Goal: Information Seeking & Learning: Learn about a topic

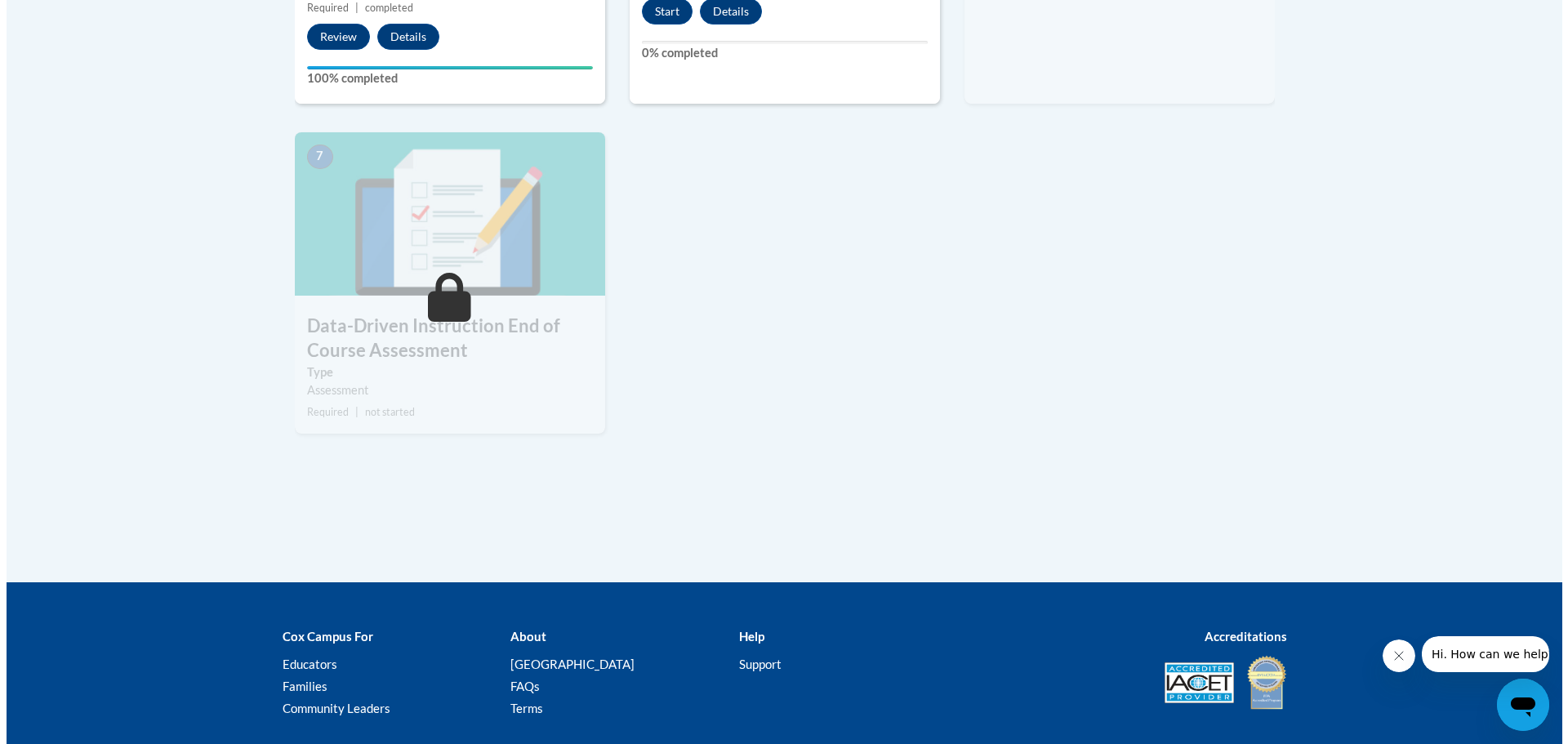
scroll to position [898, 0]
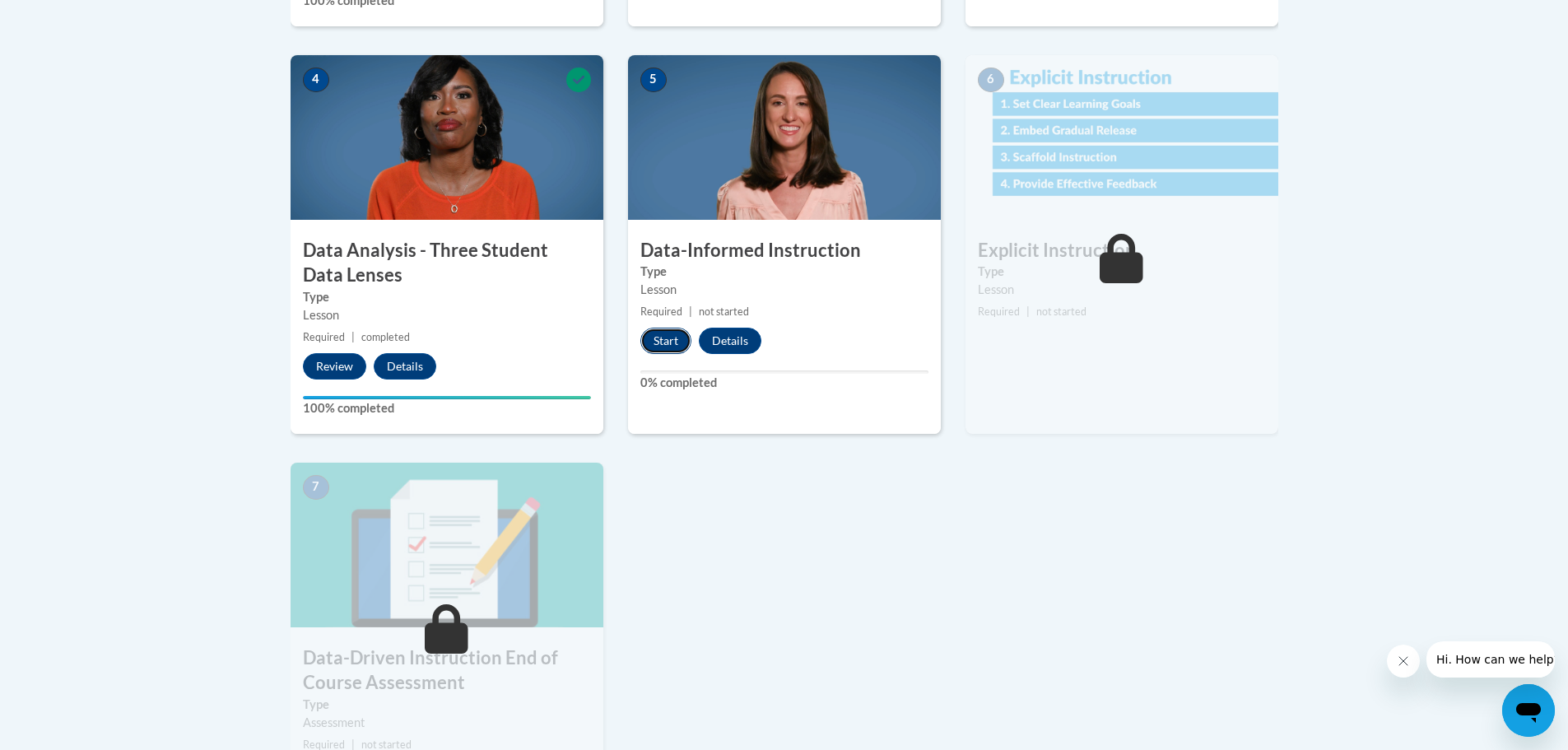
click at [666, 338] on button "Start" at bounding box center [666, 340] width 51 height 26
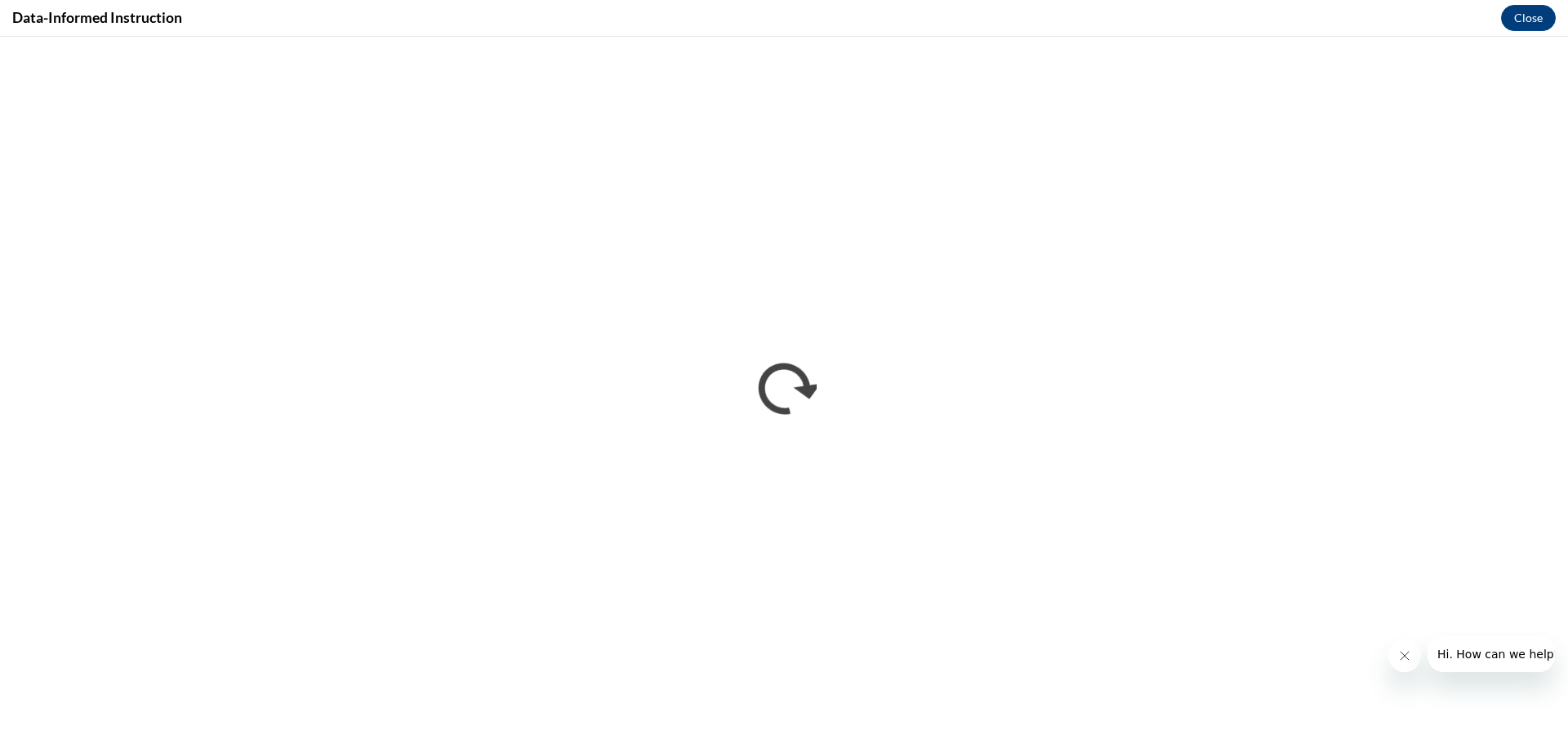
scroll to position [0, 0]
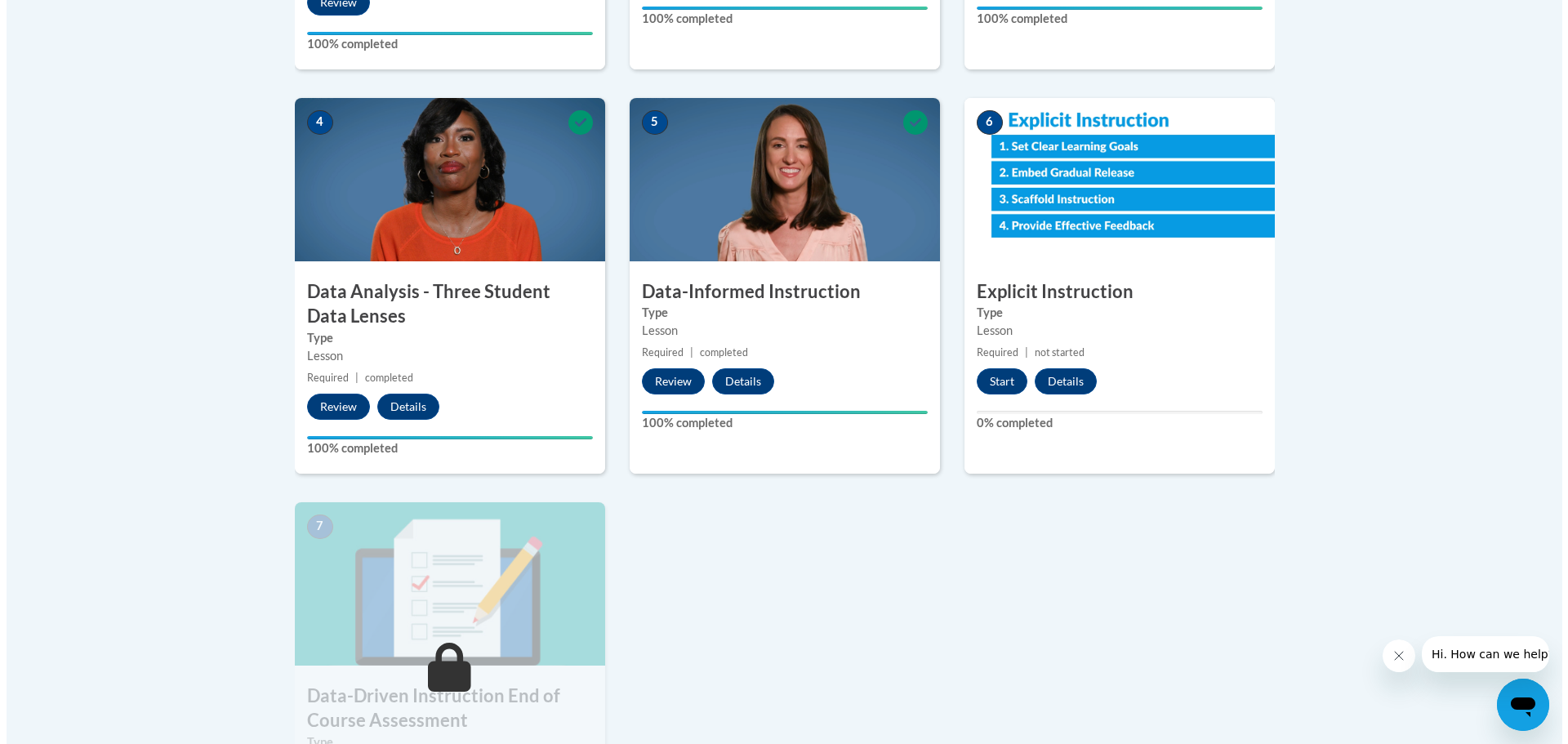
scroll to position [898, 0]
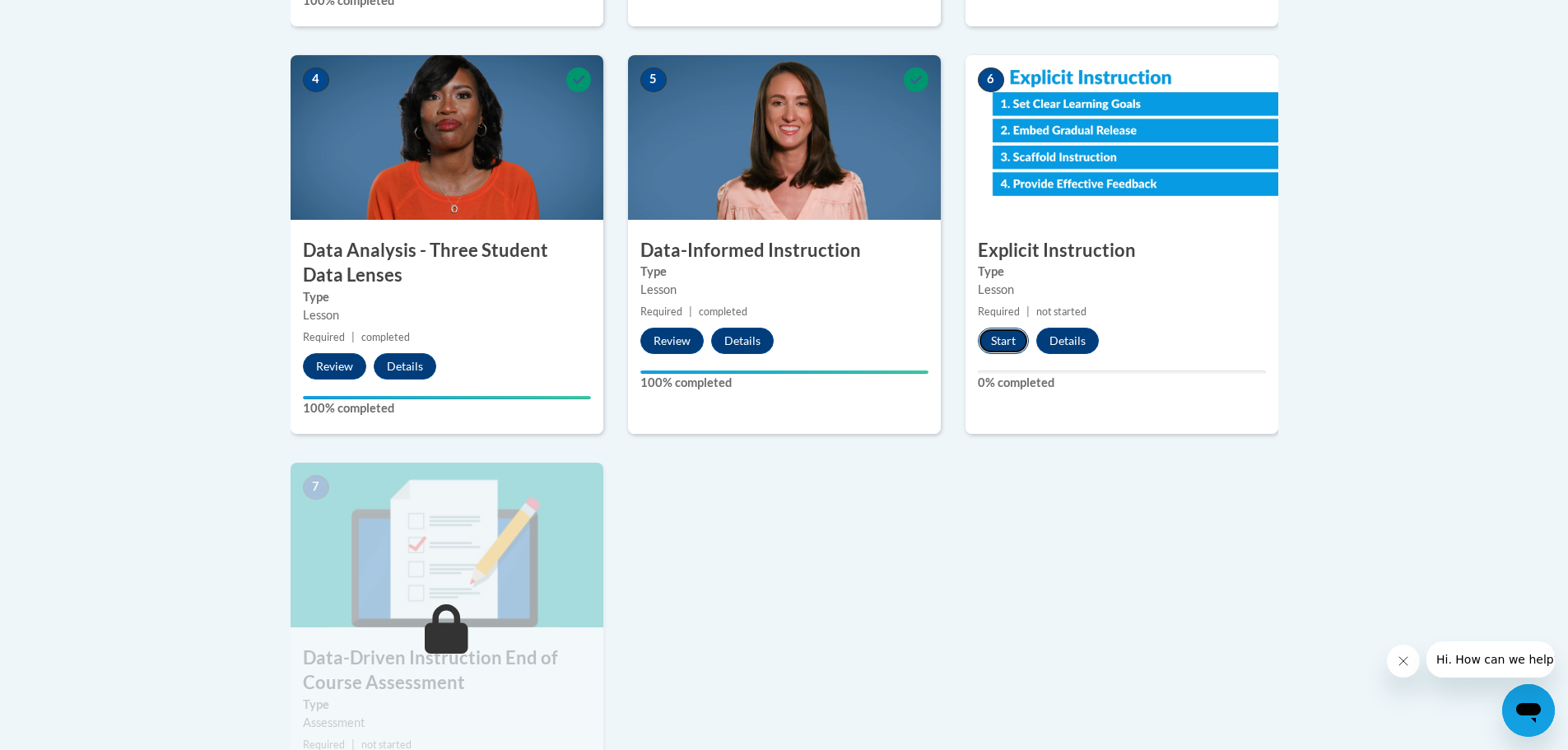
click at [1003, 340] on button "Start" at bounding box center [1003, 340] width 51 height 26
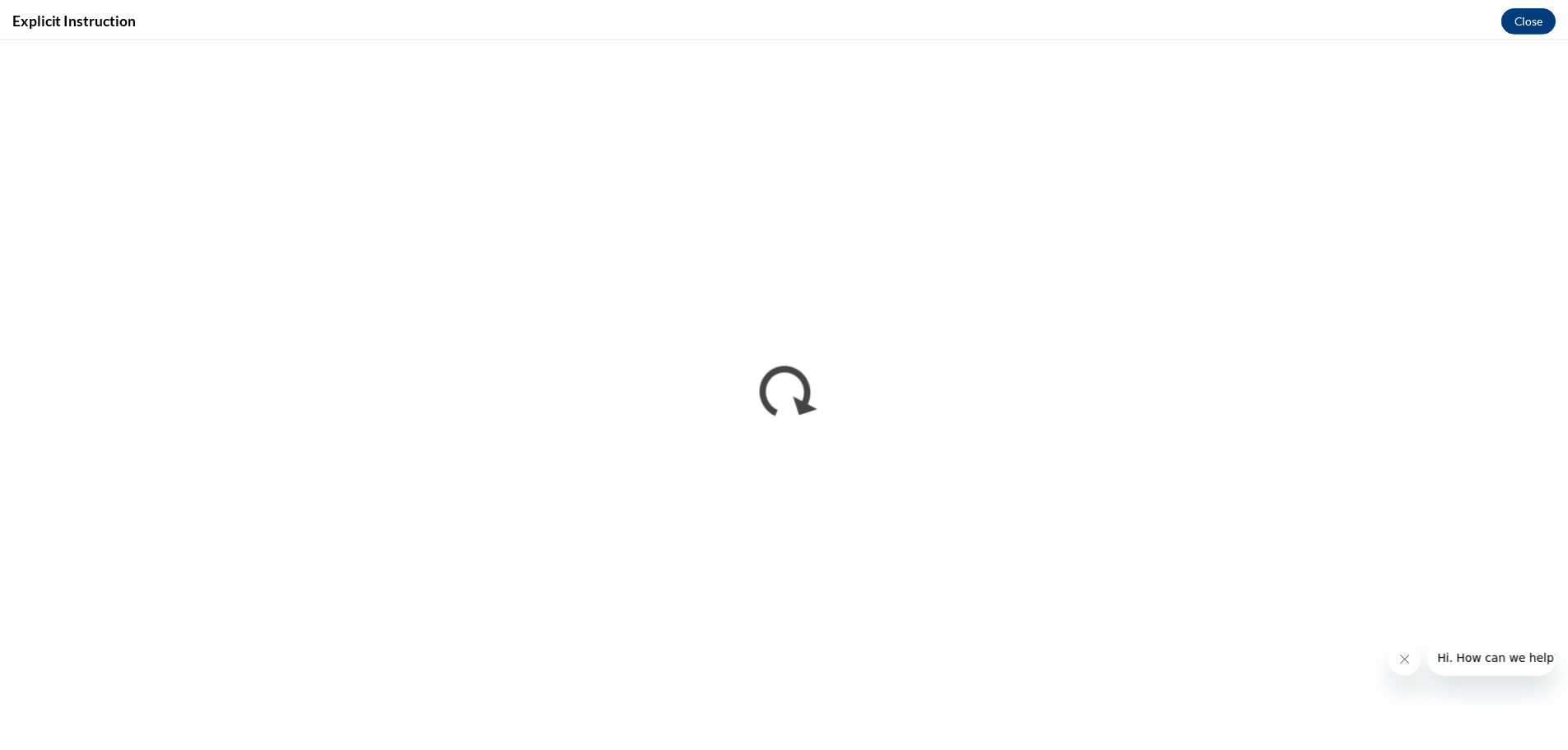
scroll to position [0, 0]
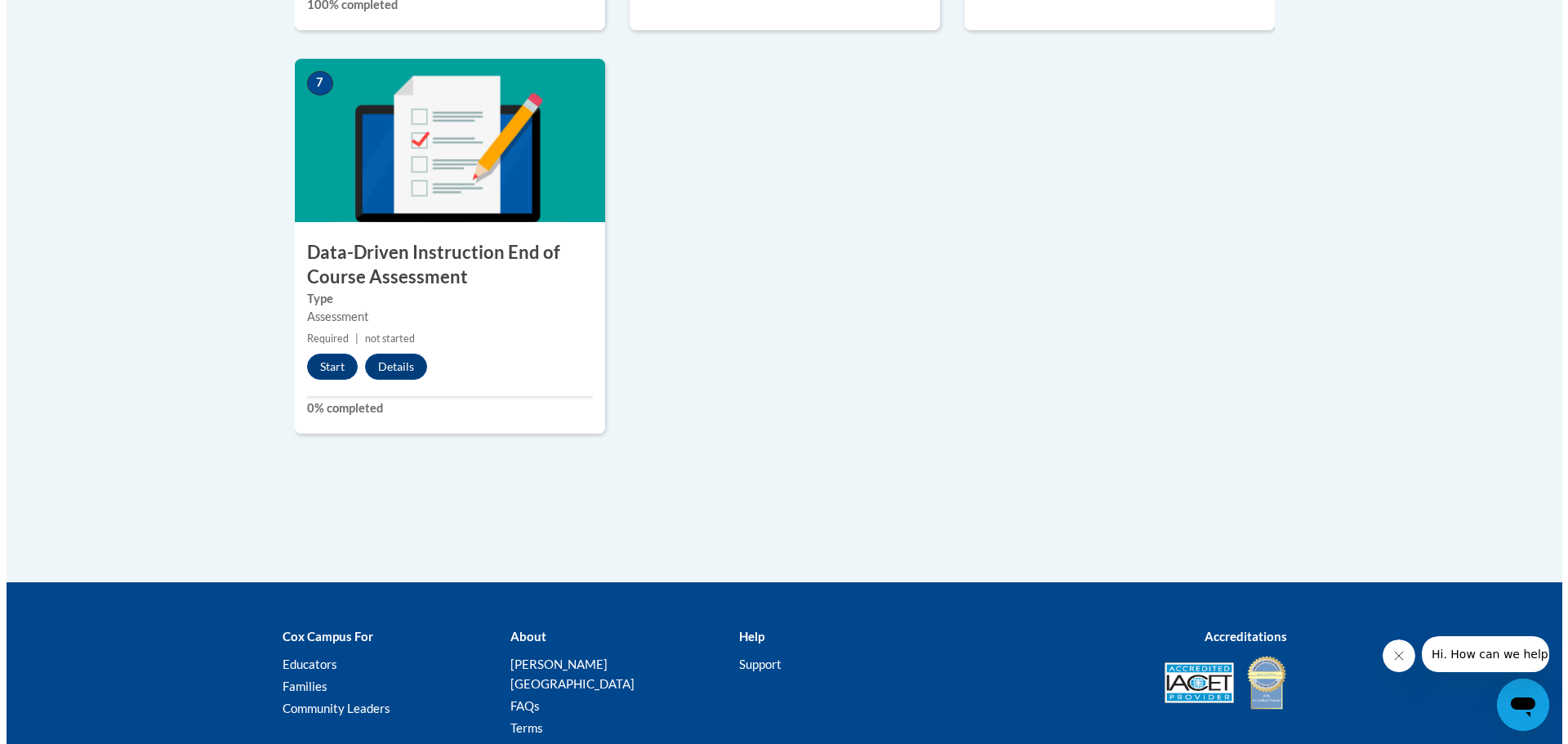
scroll to position [1306, 0]
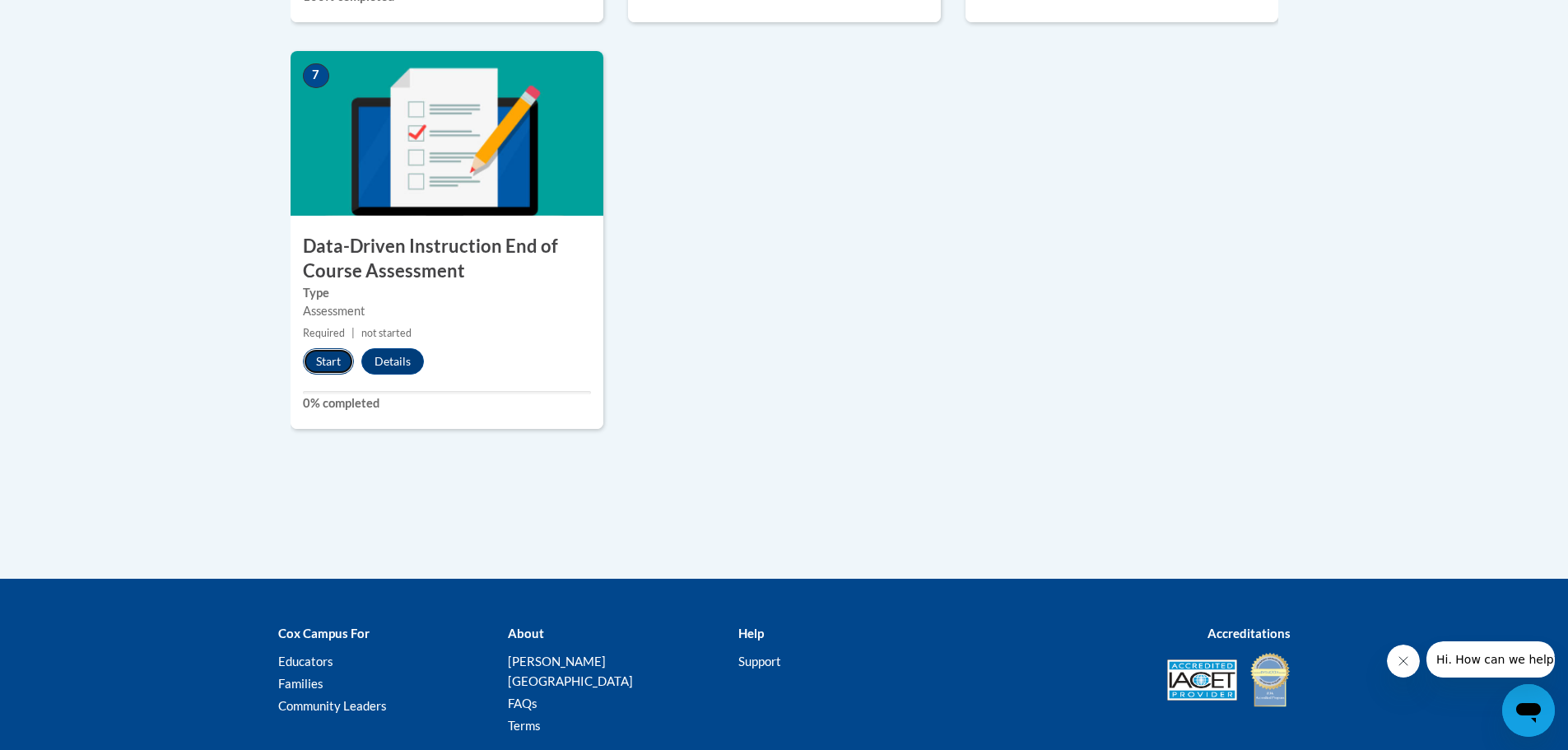
click at [329, 366] on button "Start" at bounding box center [328, 361] width 51 height 26
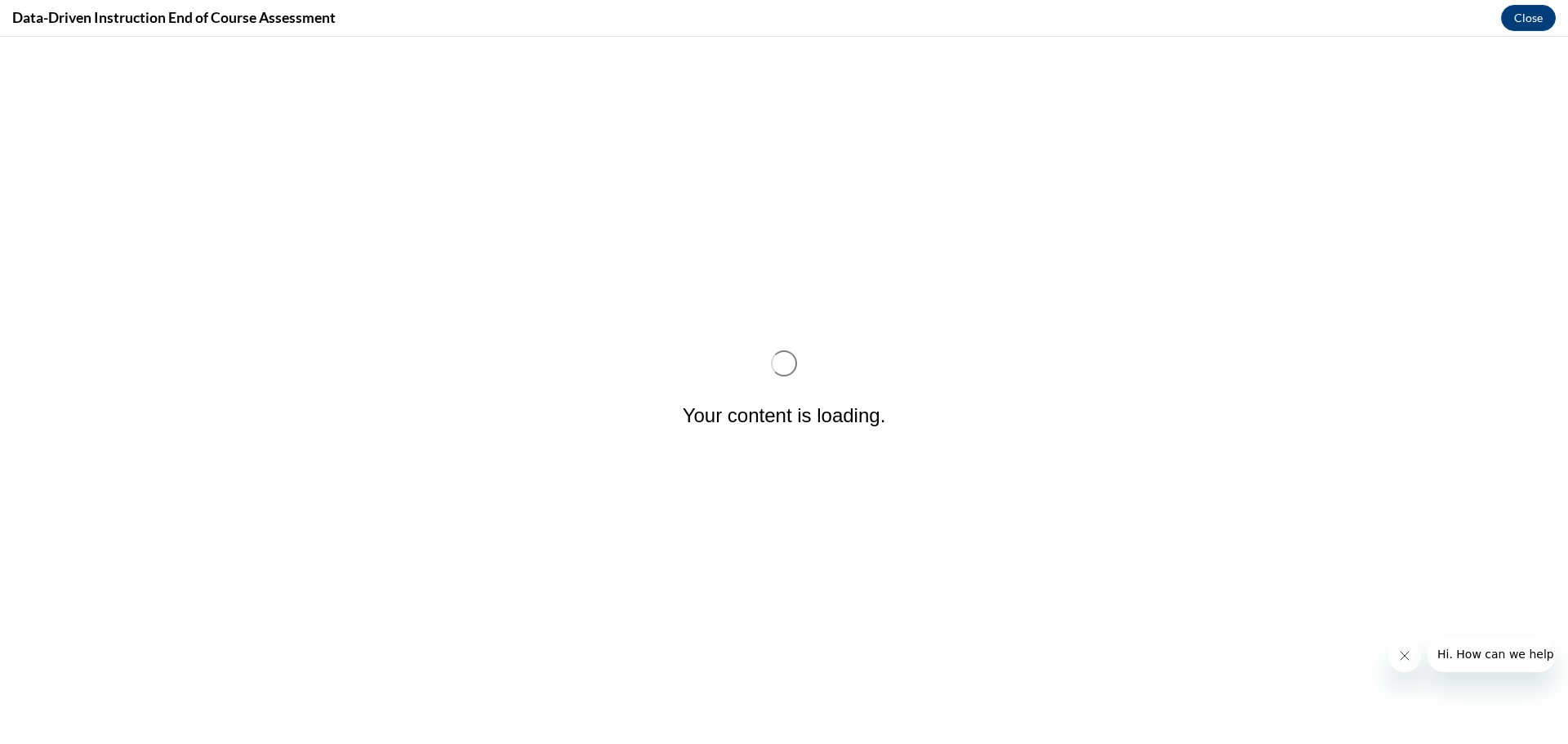
scroll to position [0, 0]
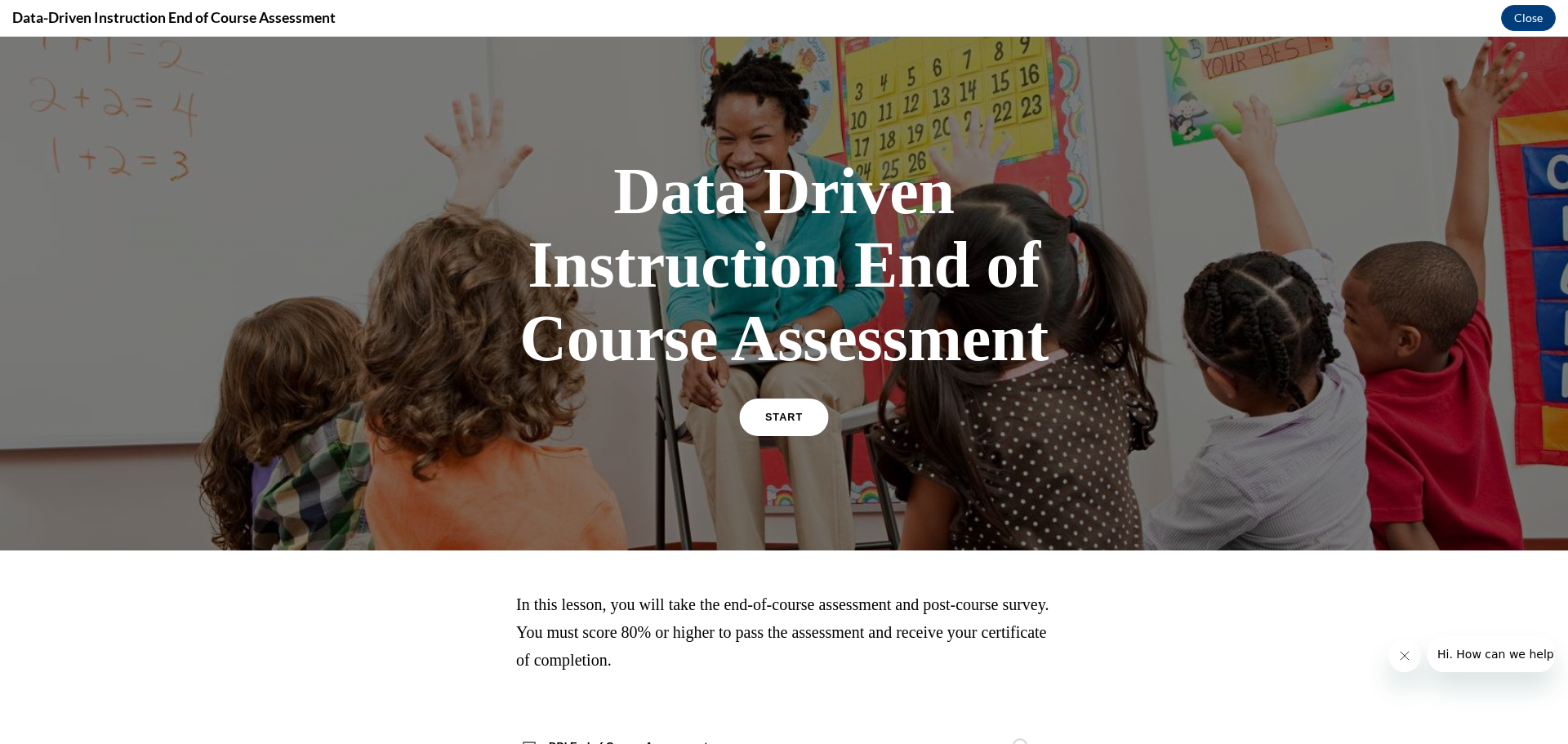
click at [783, 428] on link "START" at bounding box center [784, 417] width 89 height 38
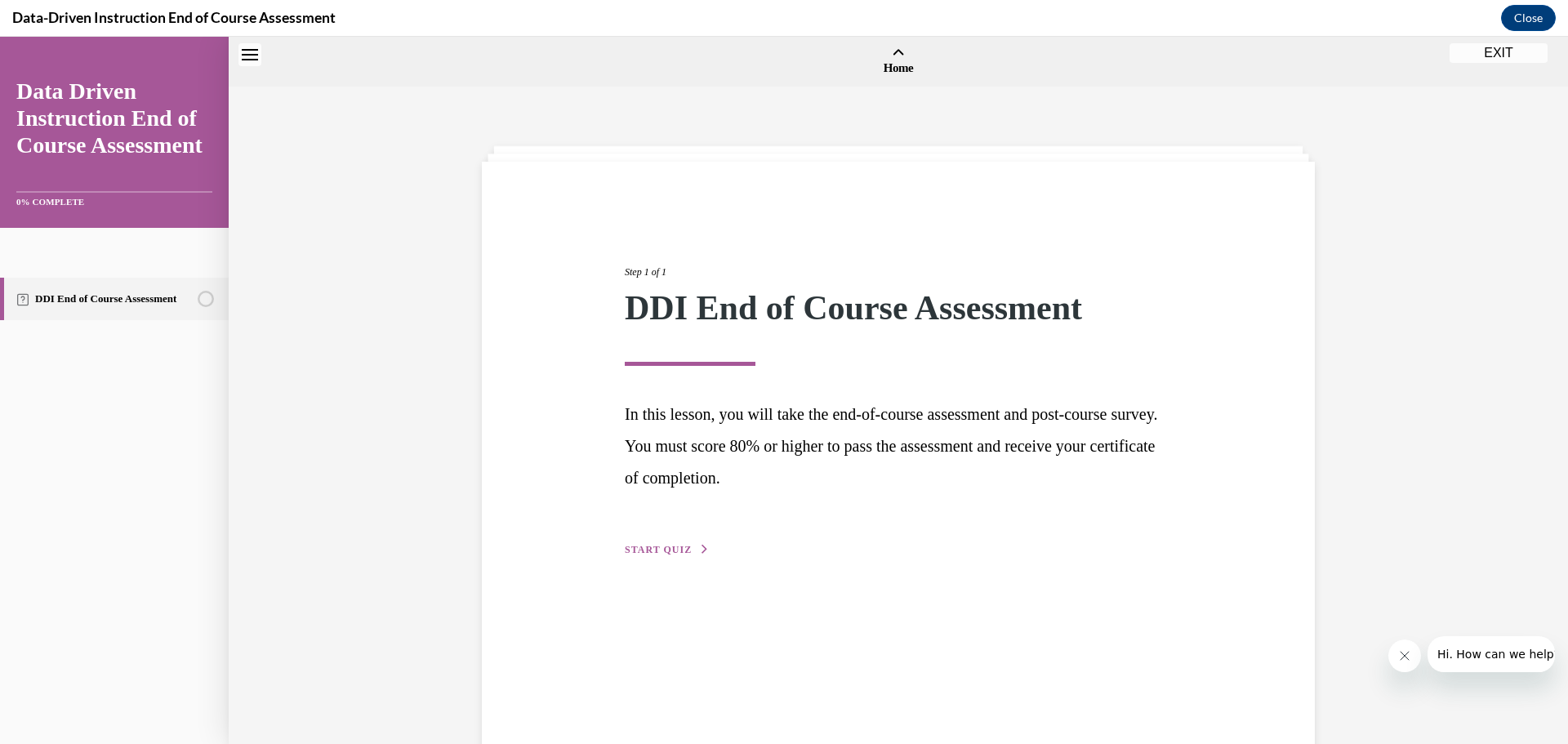
scroll to position [51, 0]
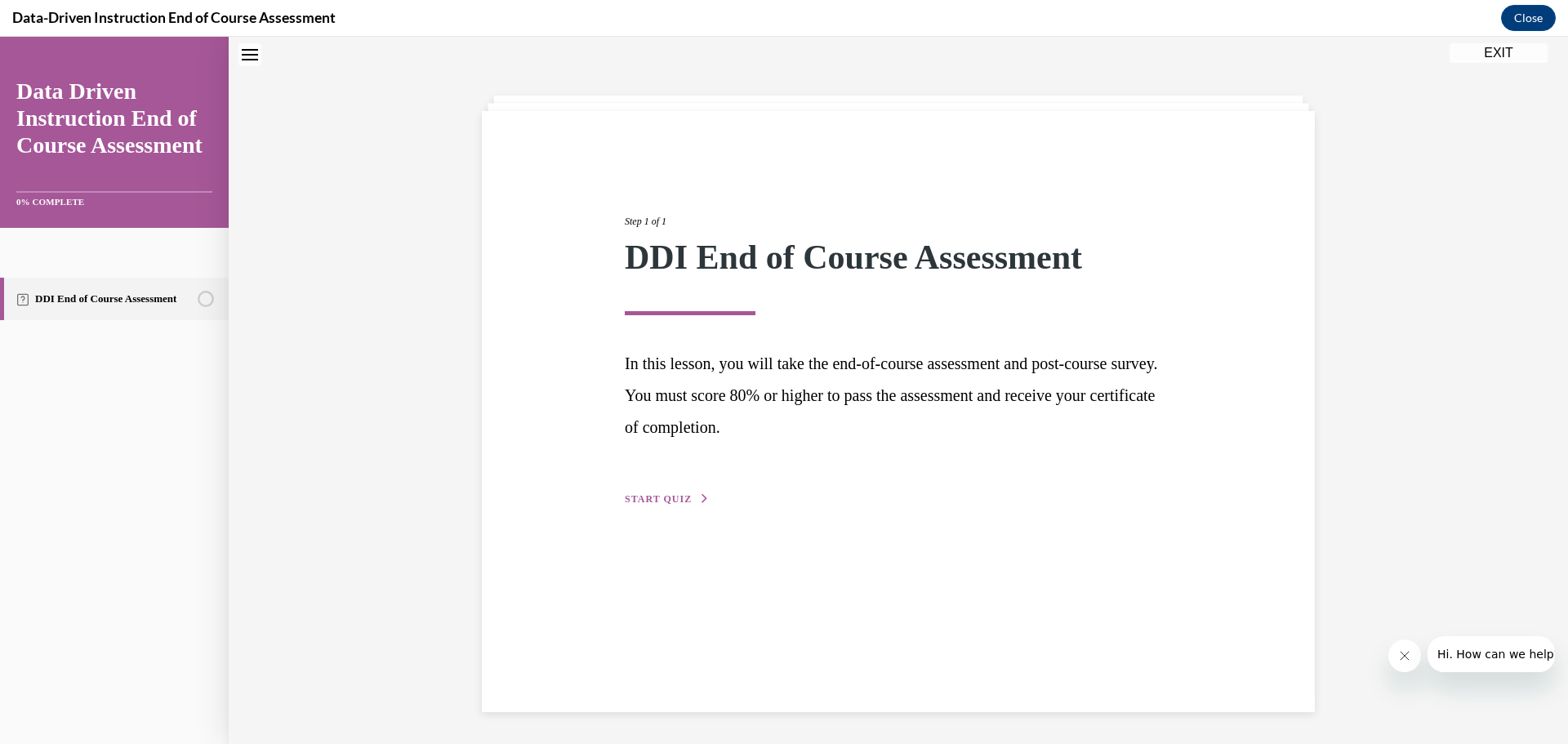
click at [657, 498] on span "START QUIZ" at bounding box center [658, 499] width 67 height 12
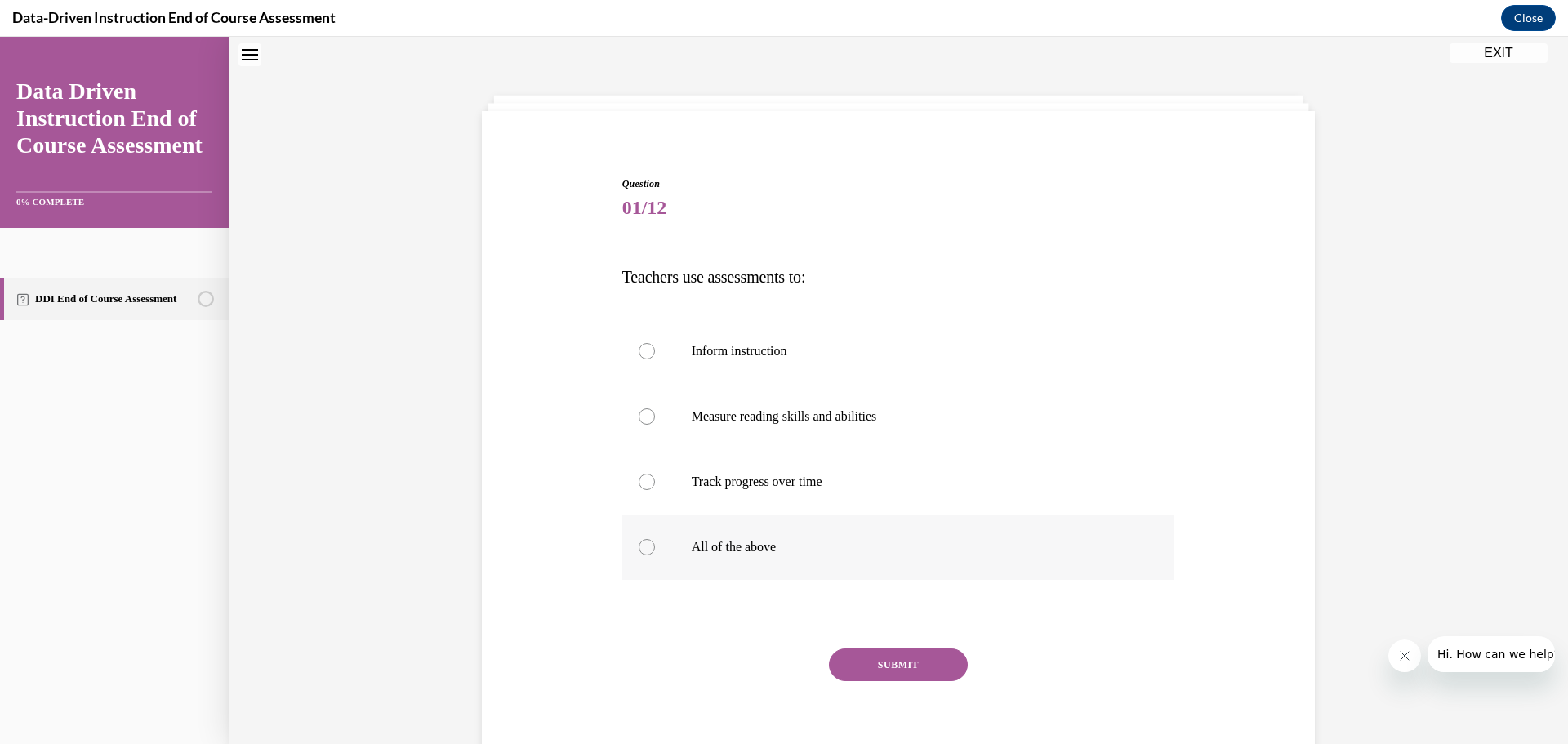
click at [725, 550] on p "All of the above" at bounding box center [913, 547] width 443 height 17
click at [655, 550] on input "All of the above" at bounding box center [647, 547] width 17 height 17
radio input "true"
click at [875, 667] on button "SUBMIT" at bounding box center [898, 664] width 139 height 33
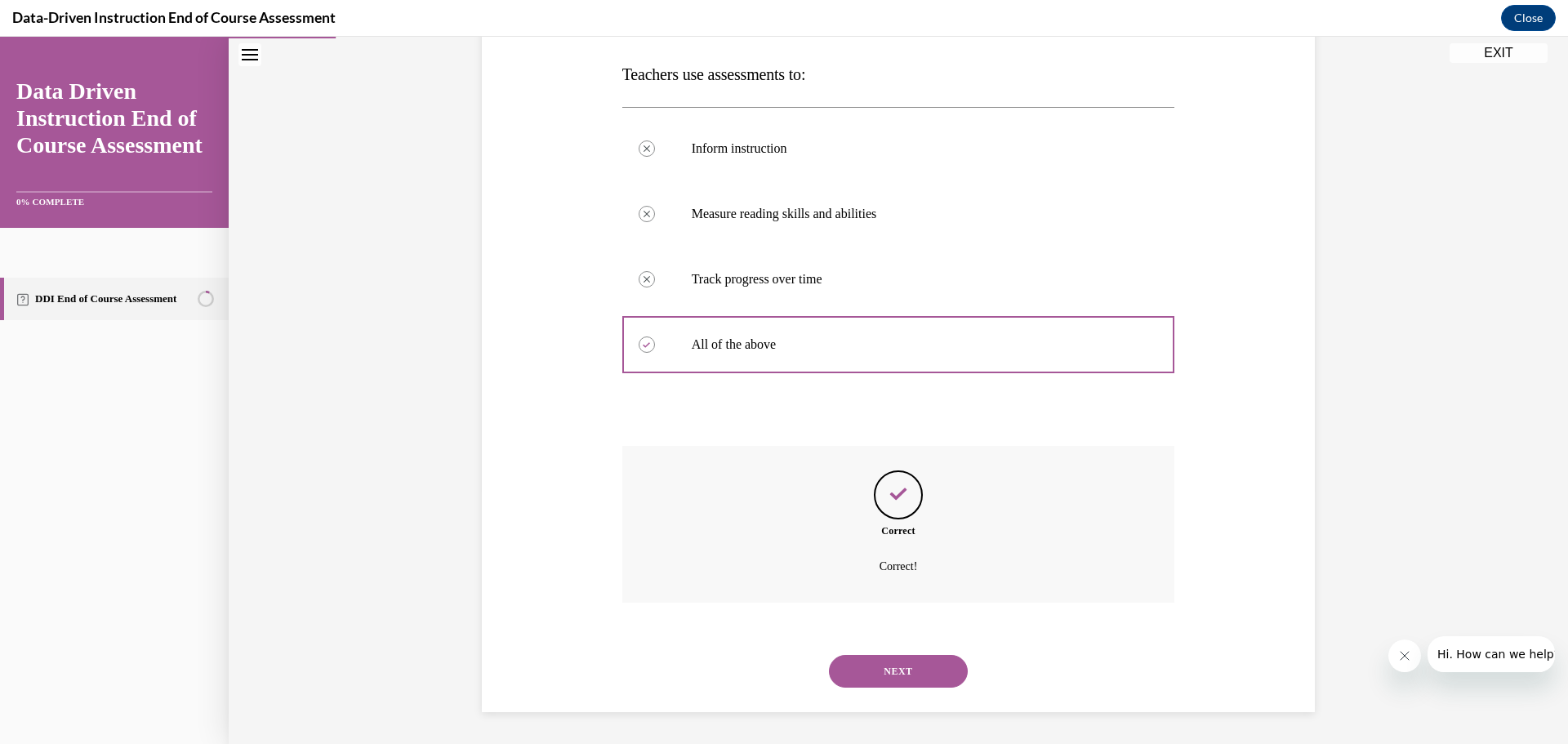
scroll to position [254, 0]
click at [911, 660] on button "NEXT" at bounding box center [898, 670] width 139 height 33
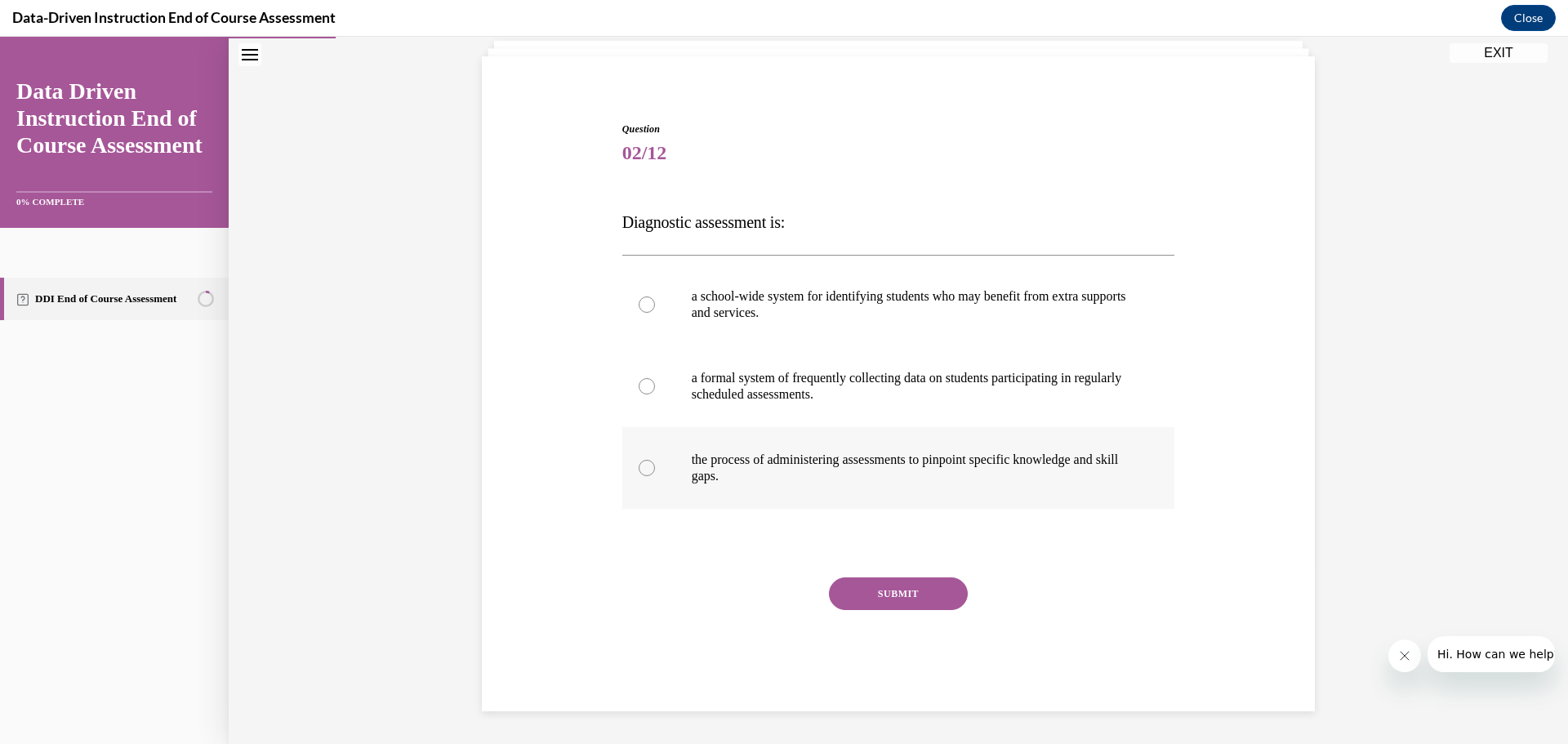
click at [865, 447] on label "the process of administering assessments to pinpoint specific knowledge and ski…" at bounding box center [899, 468] width 553 height 82
click at [655, 459] on input "the process of administering assessments to pinpoint specific knowledge and ski…" at bounding box center [647, 468] width 17 height 17
radio input "true"
click at [894, 600] on button "SUBMIT" at bounding box center [898, 593] width 139 height 33
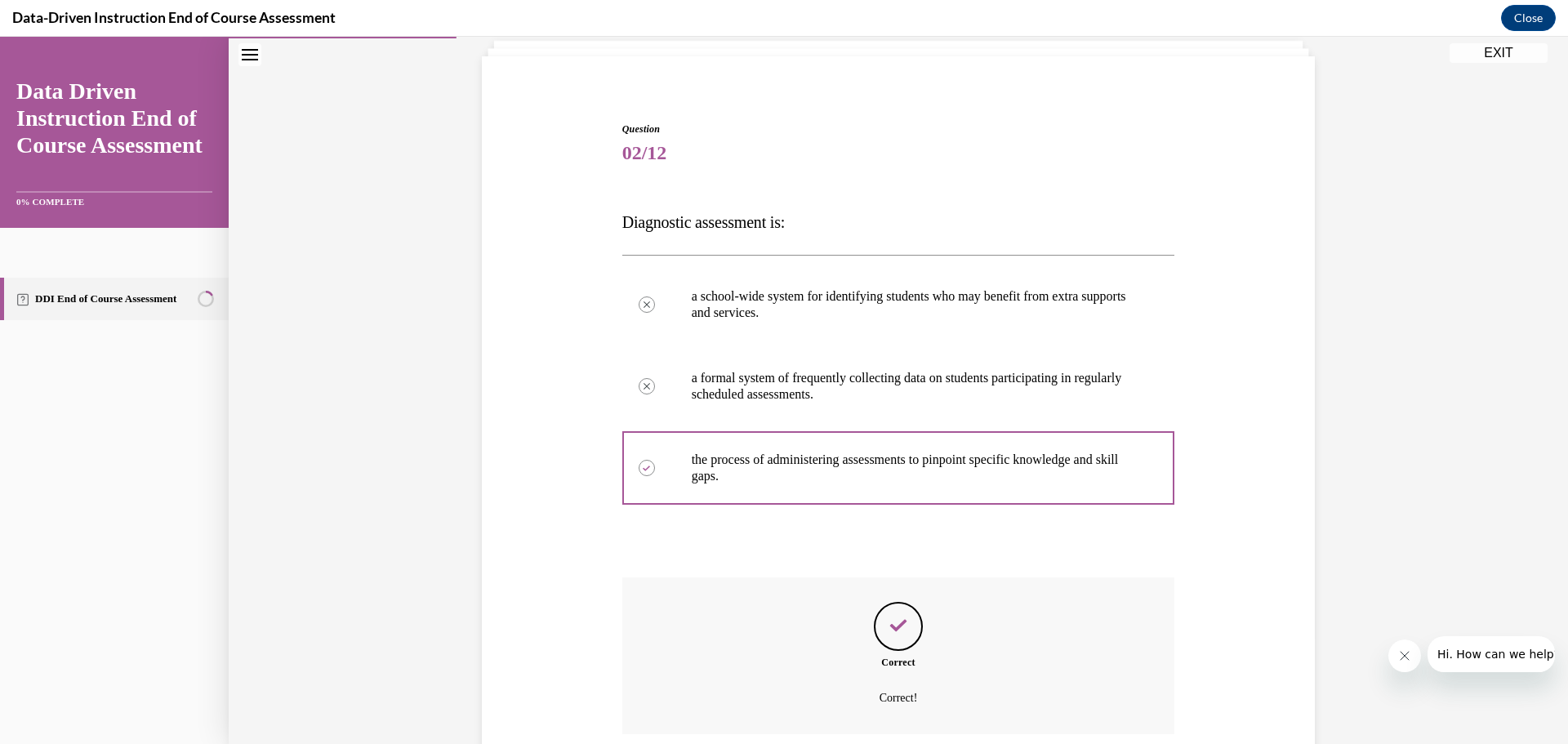
scroll to position [238, 0]
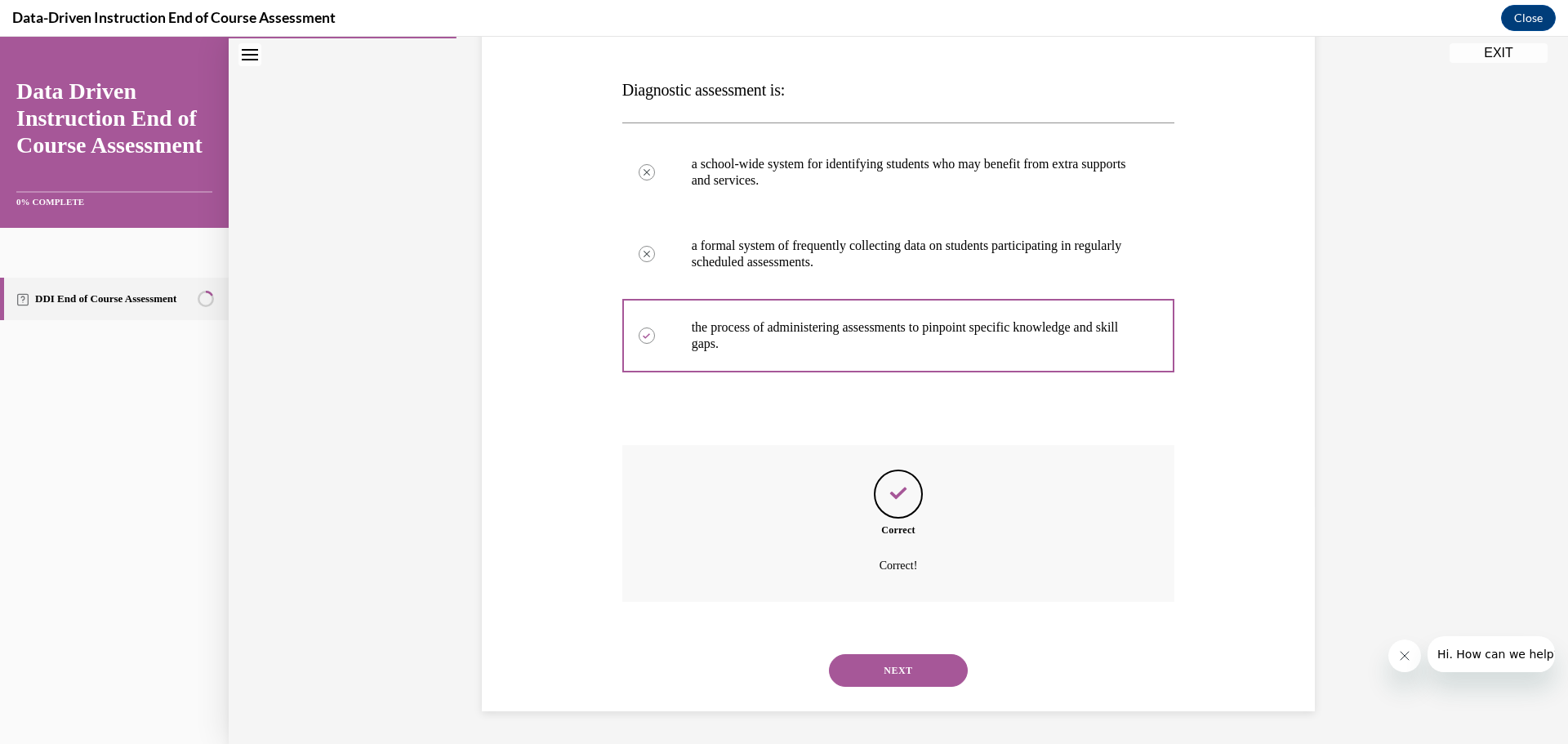
click at [910, 656] on button "NEXT" at bounding box center [898, 670] width 139 height 33
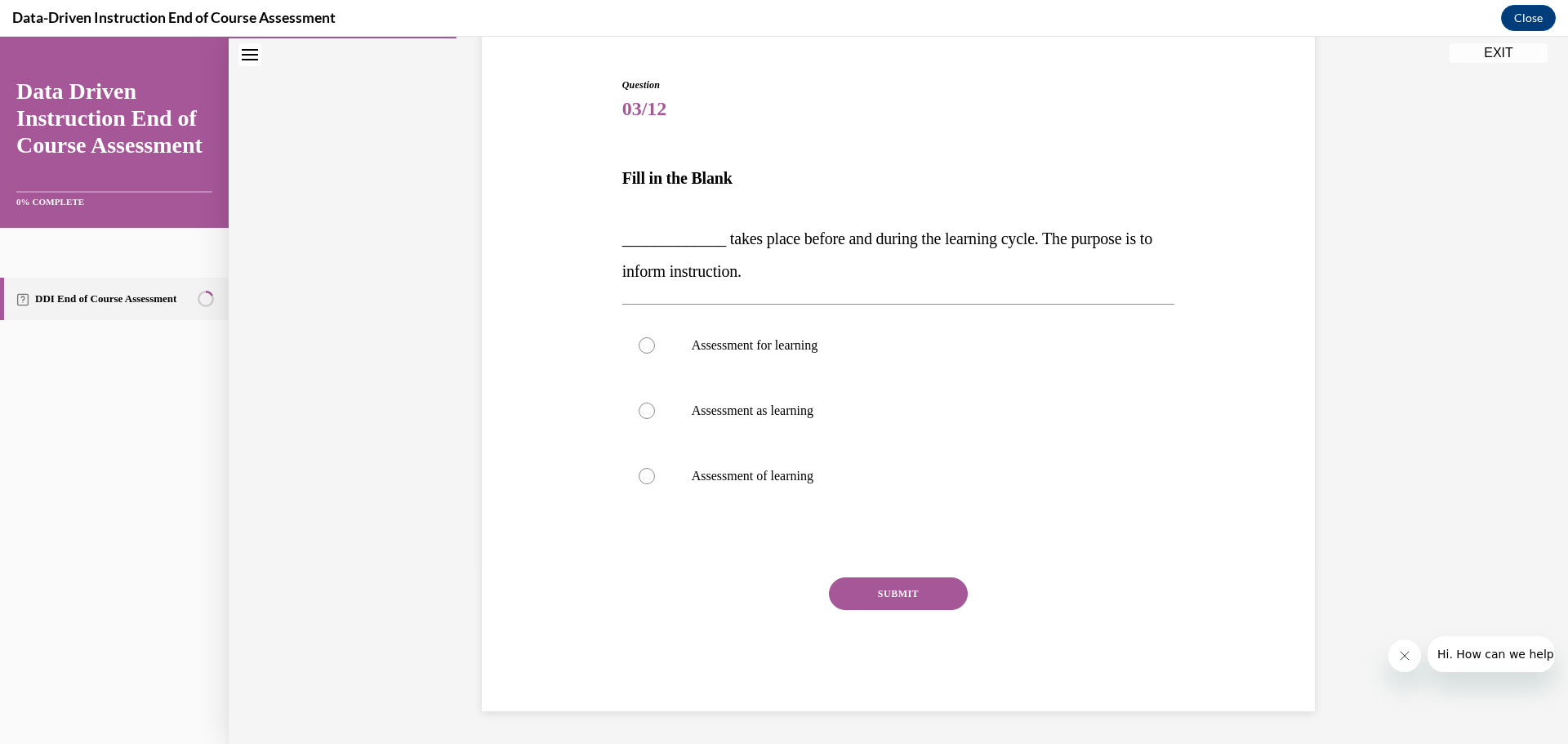
scroll to position [149, 0]
click at [785, 357] on label "Assessment for learning" at bounding box center [899, 345] width 553 height 65
click at [655, 353] on input "Assessment for learning" at bounding box center [647, 346] width 17 height 17
radio input "true"
click at [870, 594] on button "SUBMIT" at bounding box center [898, 593] width 139 height 33
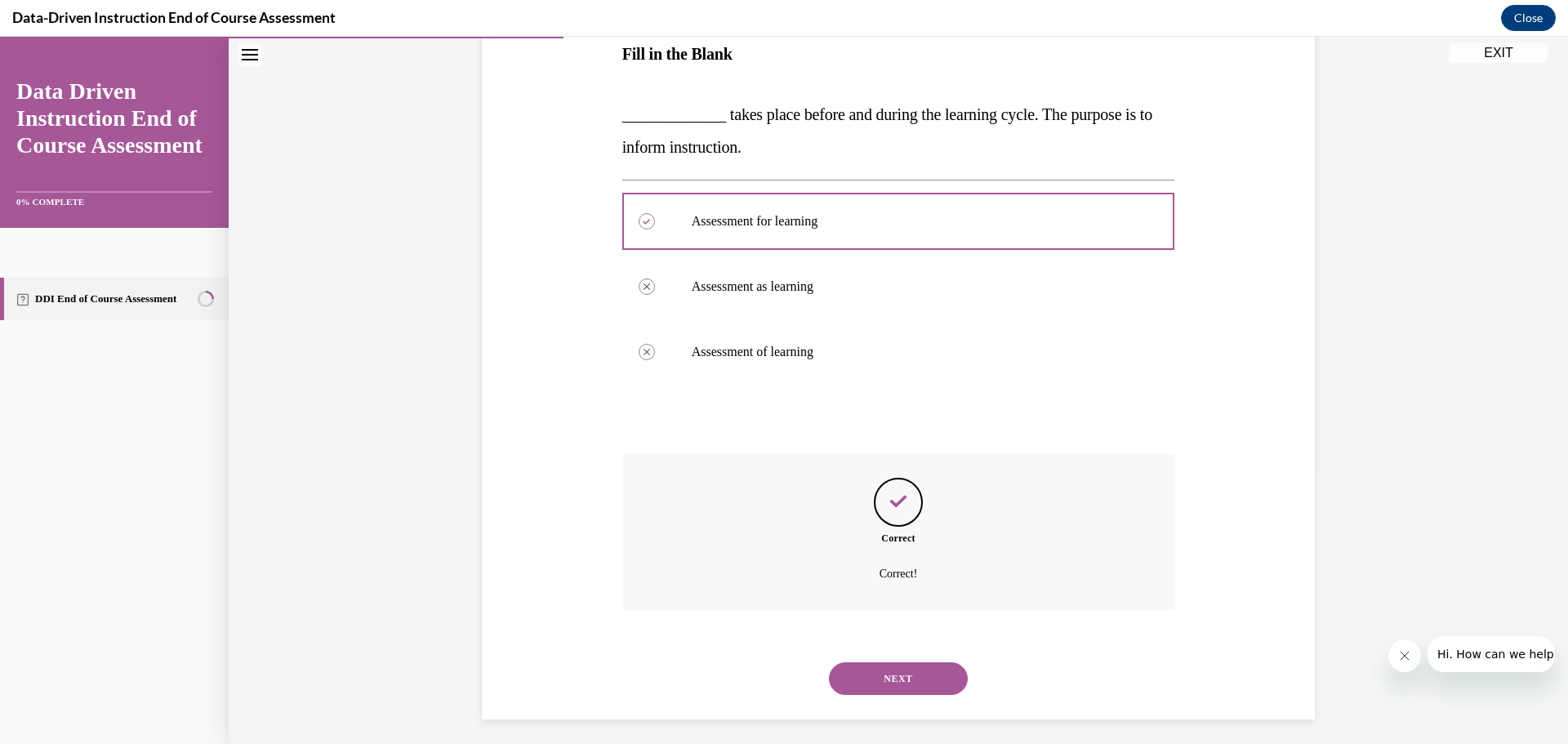
scroll to position [281, 0]
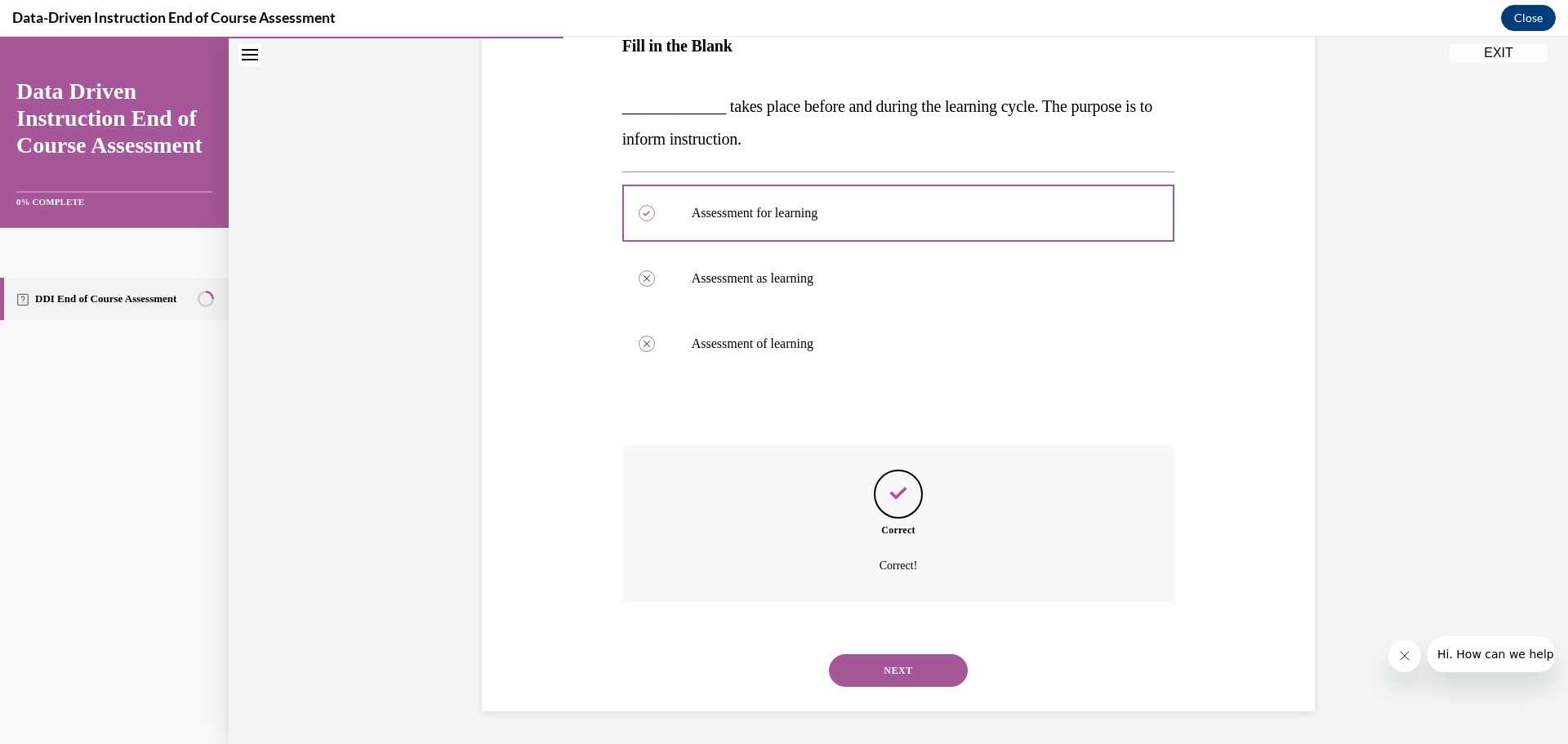
click at [896, 676] on button "NEXT" at bounding box center [898, 670] width 139 height 33
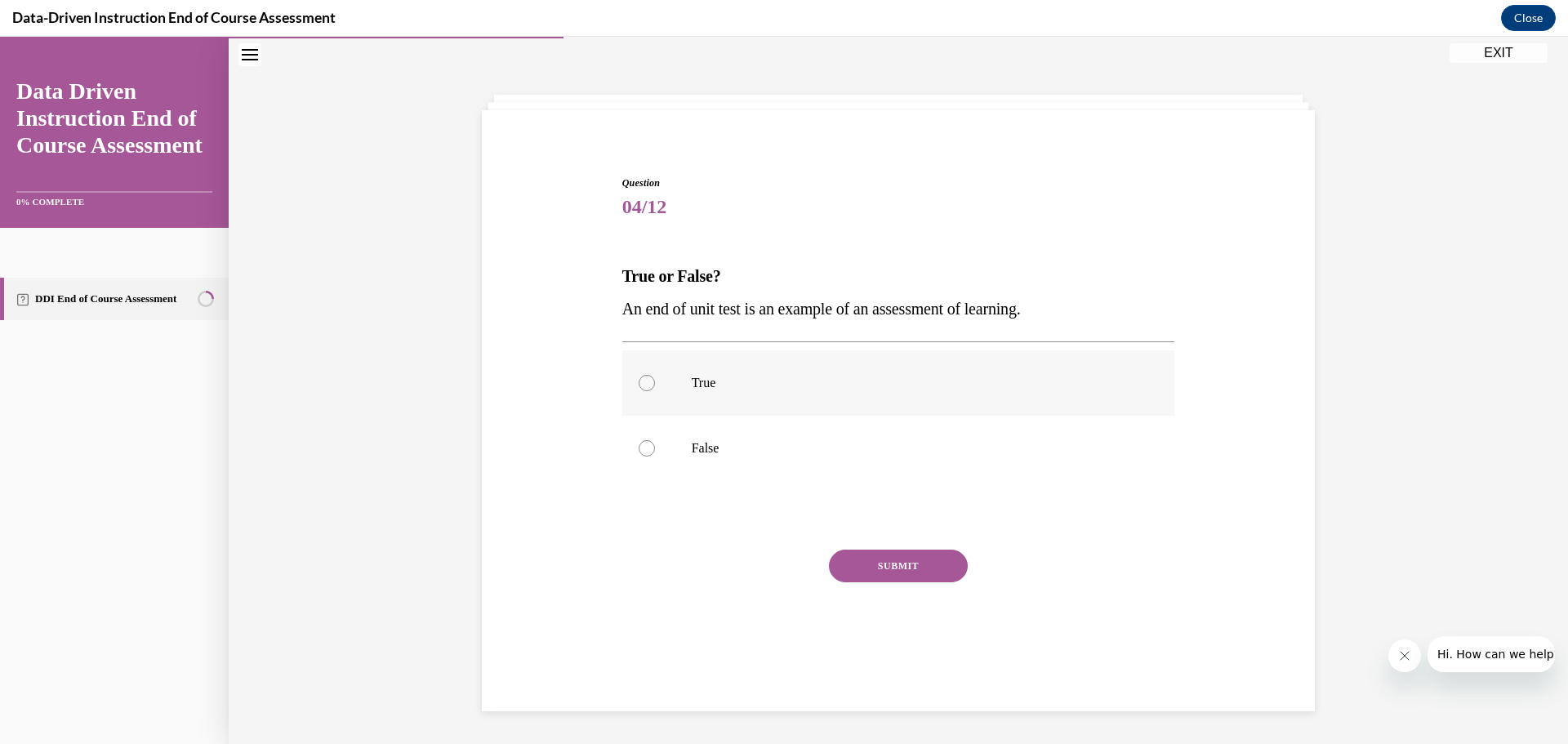
click at [739, 373] on label "True" at bounding box center [899, 382] width 553 height 65
click at [655, 375] on input "True" at bounding box center [647, 383] width 17 height 17
radio input "true"
click at [857, 560] on button "SUBMIT" at bounding box center [898, 565] width 139 height 33
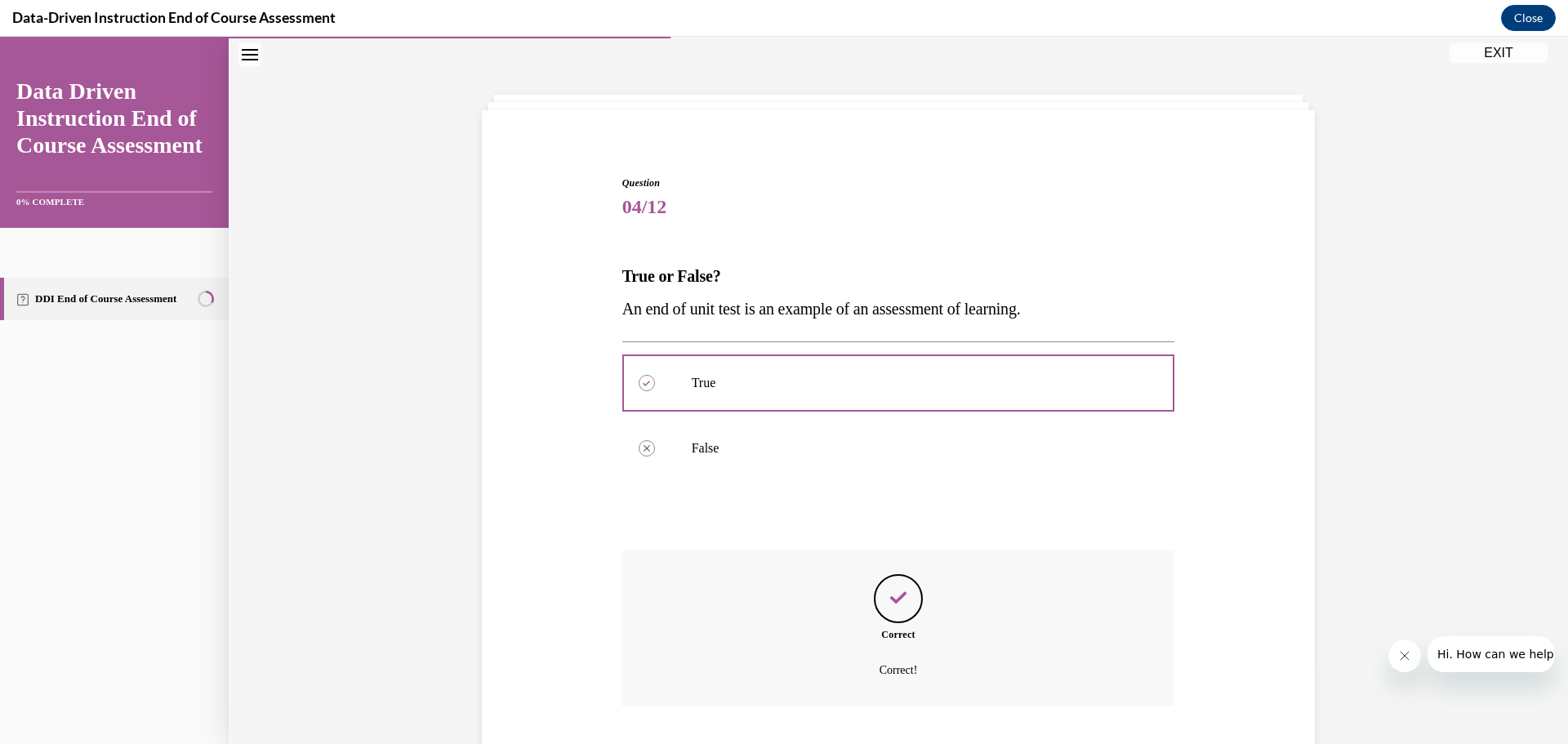
scroll to position [156, 0]
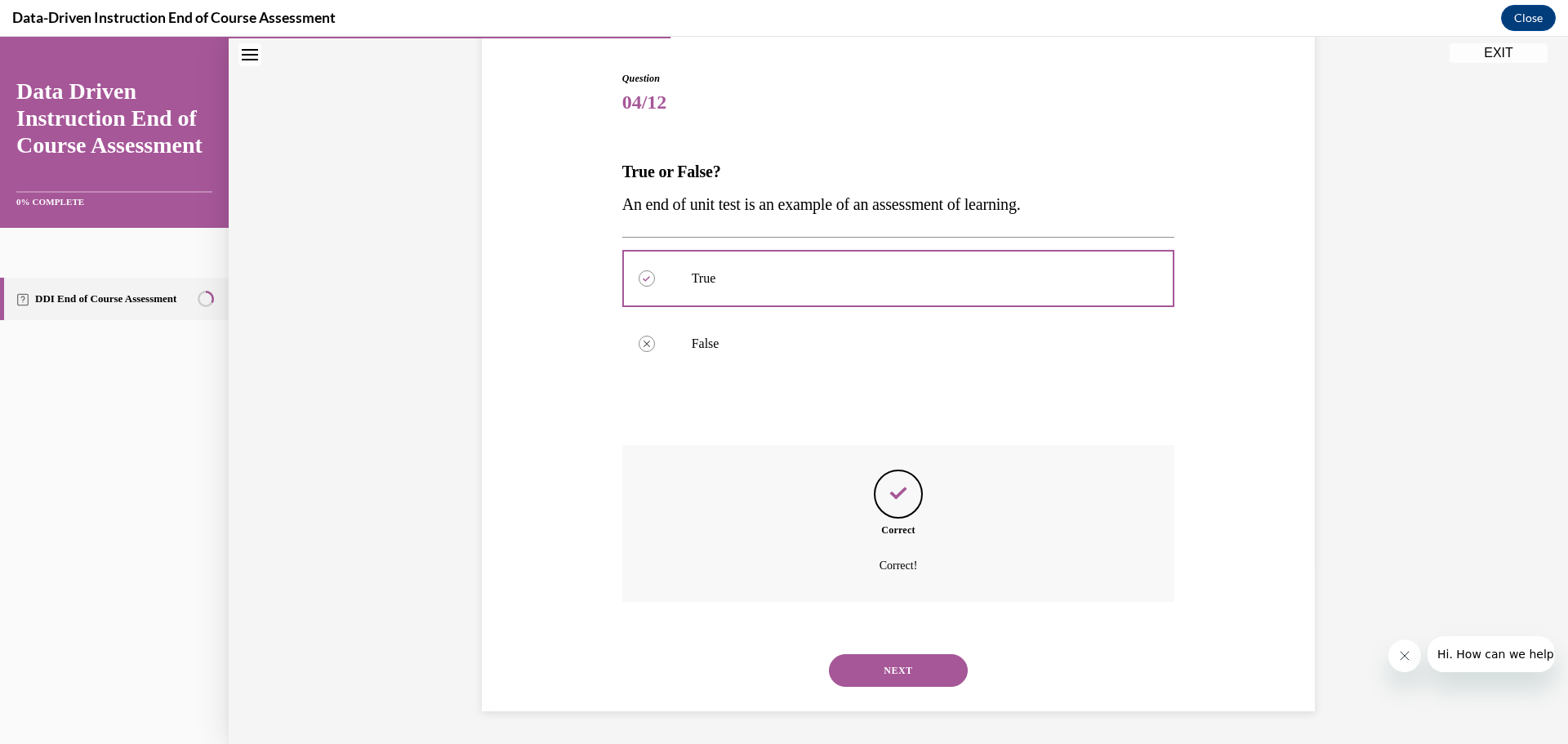
click at [911, 655] on button "NEXT" at bounding box center [898, 670] width 139 height 33
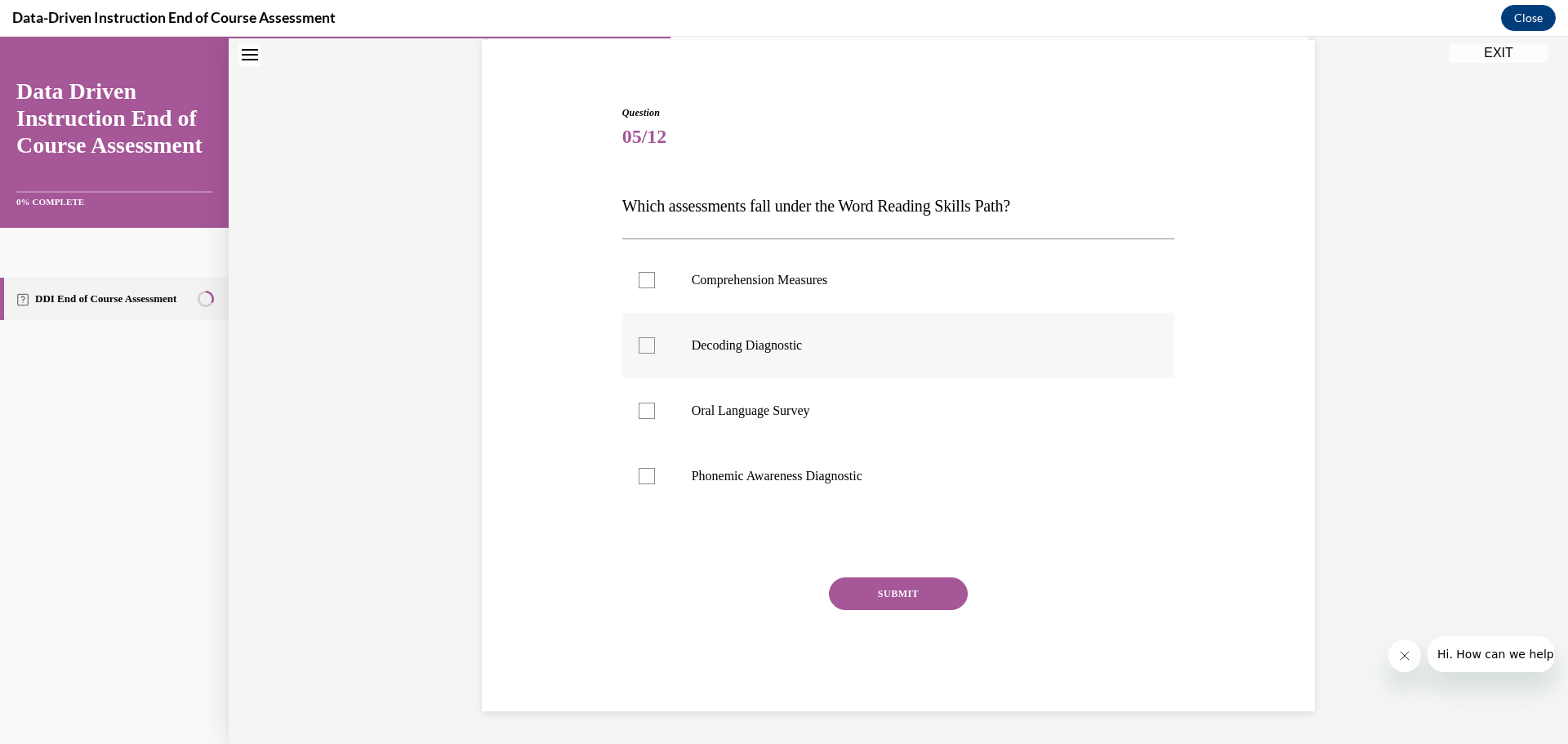
scroll to position [52, 0]
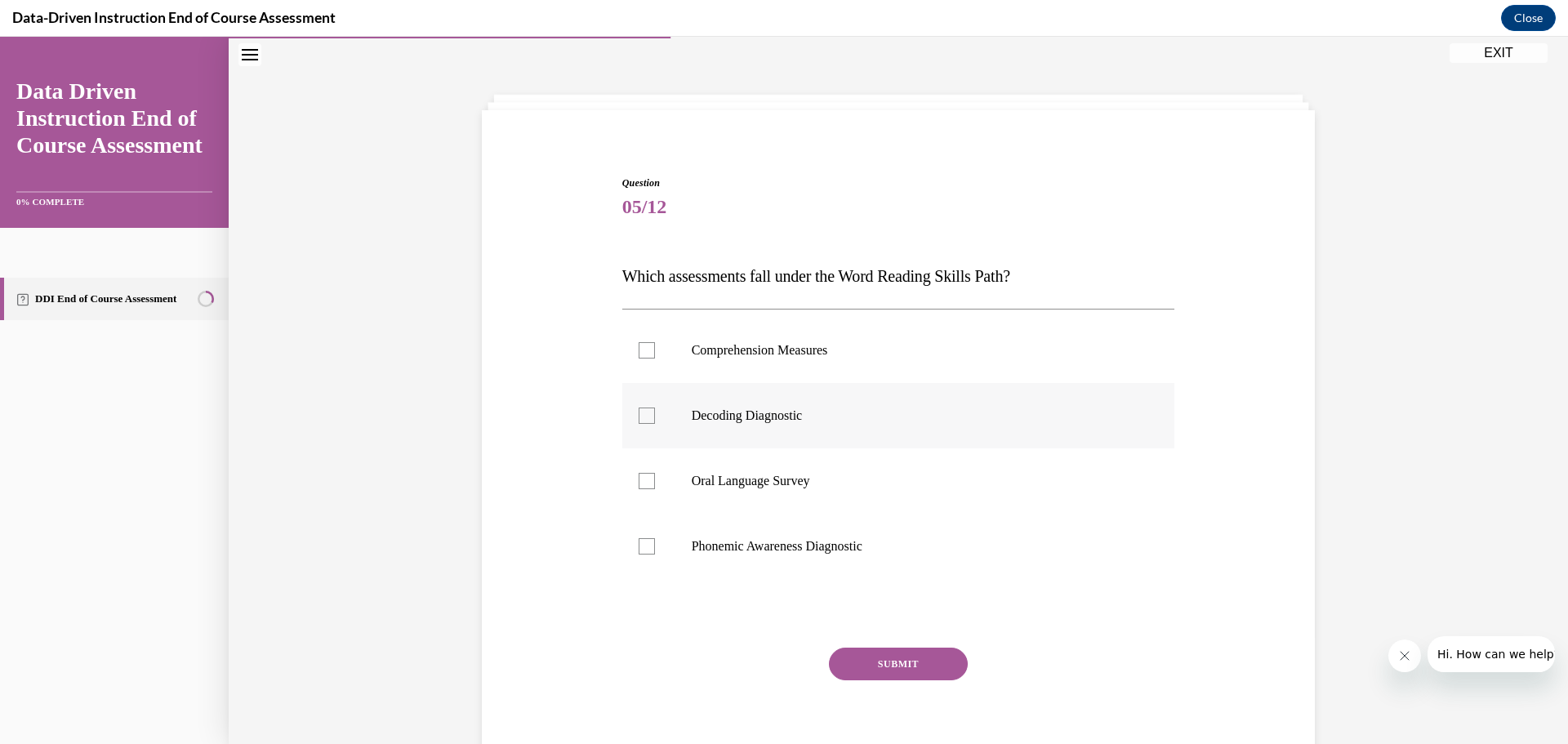
click at [647, 414] on div at bounding box center [647, 416] width 17 height 17
click at [647, 414] on input "Decoding Diagnostic" at bounding box center [647, 416] width 17 height 17
checkbox input "true"
click at [646, 544] on div at bounding box center [647, 546] width 17 height 17
click at [646, 544] on input "Phonemic Awareness Diagnostic" at bounding box center [647, 546] width 17 height 17
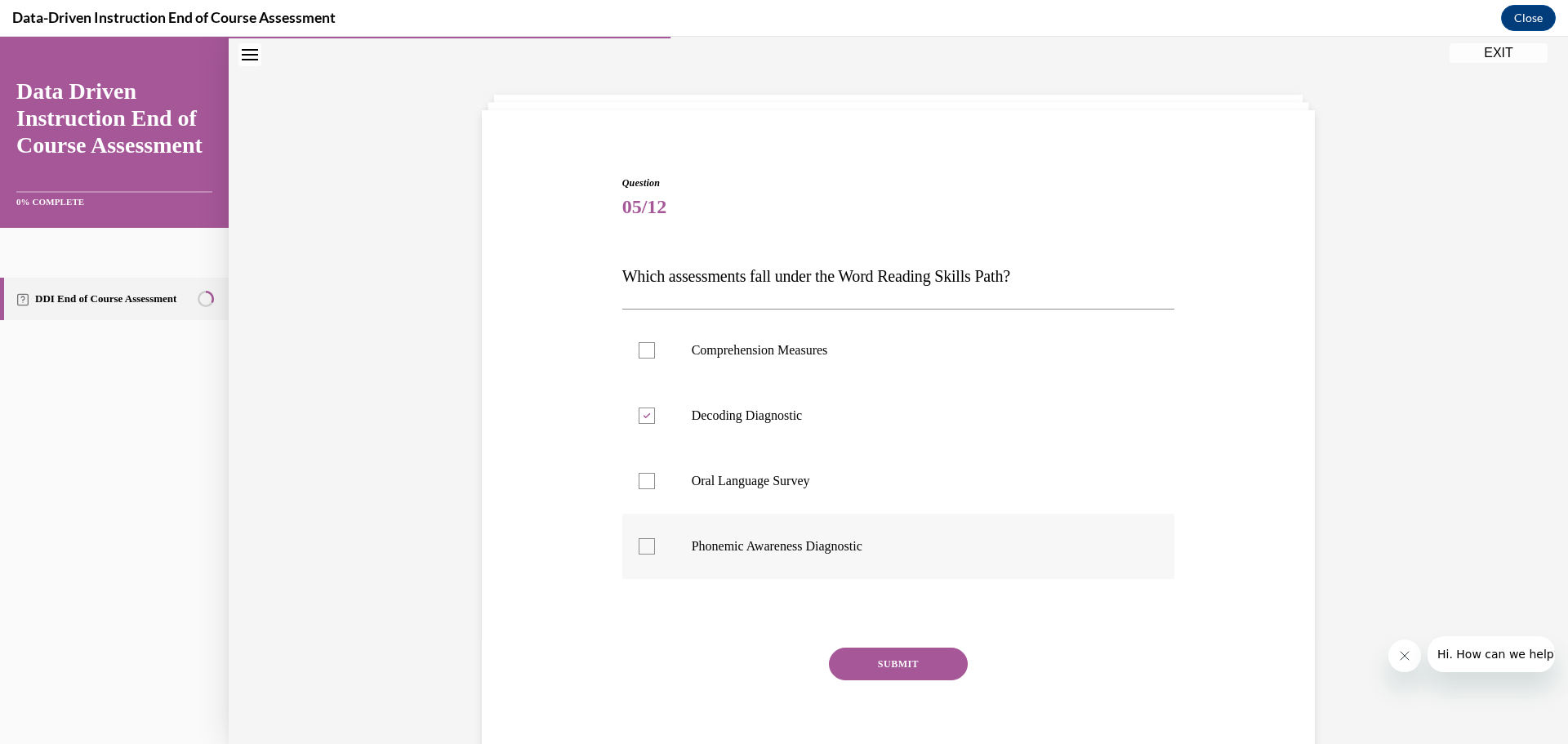
checkbox input "true"
click at [854, 670] on button "SUBMIT" at bounding box center [898, 663] width 139 height 33
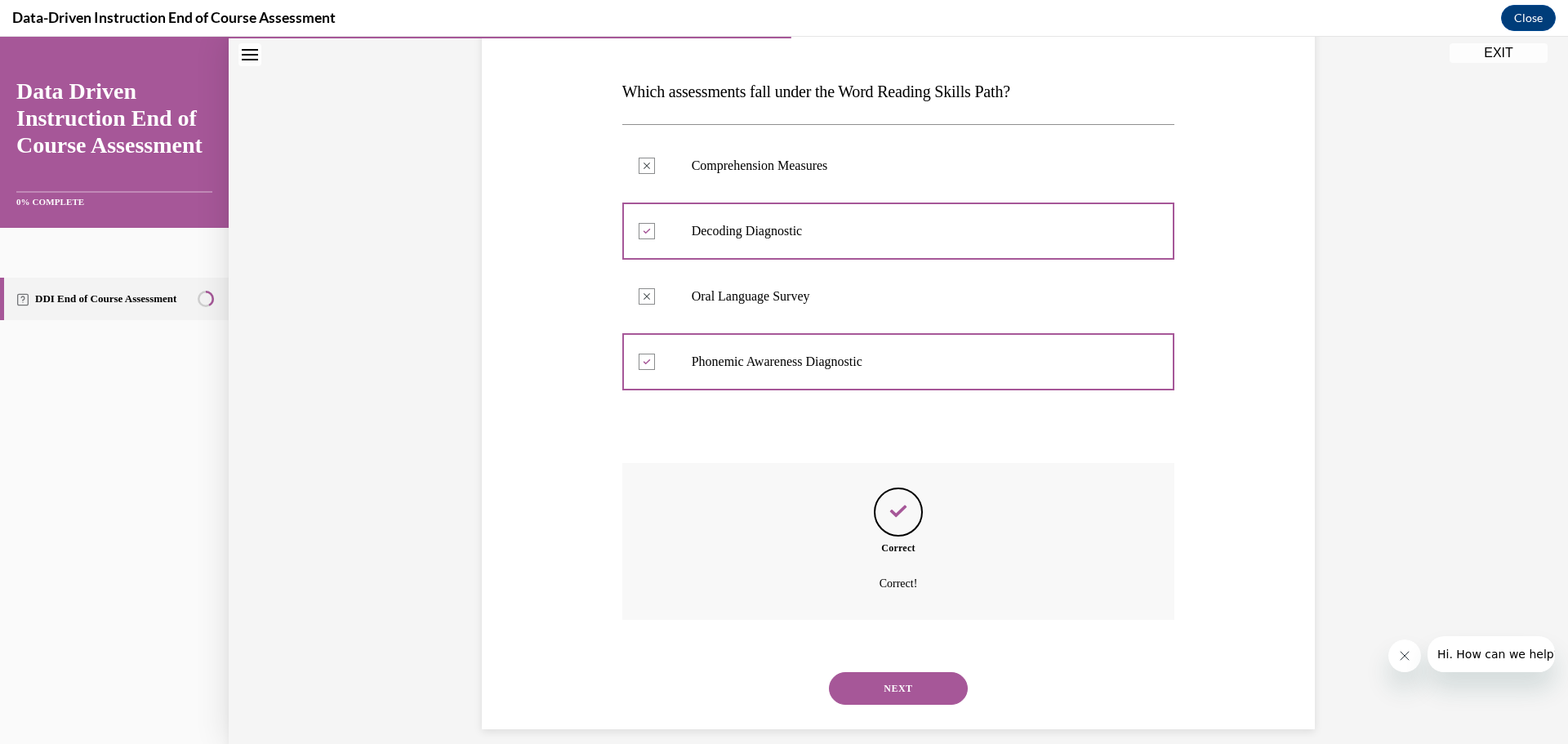
scroll to position [254, 0]
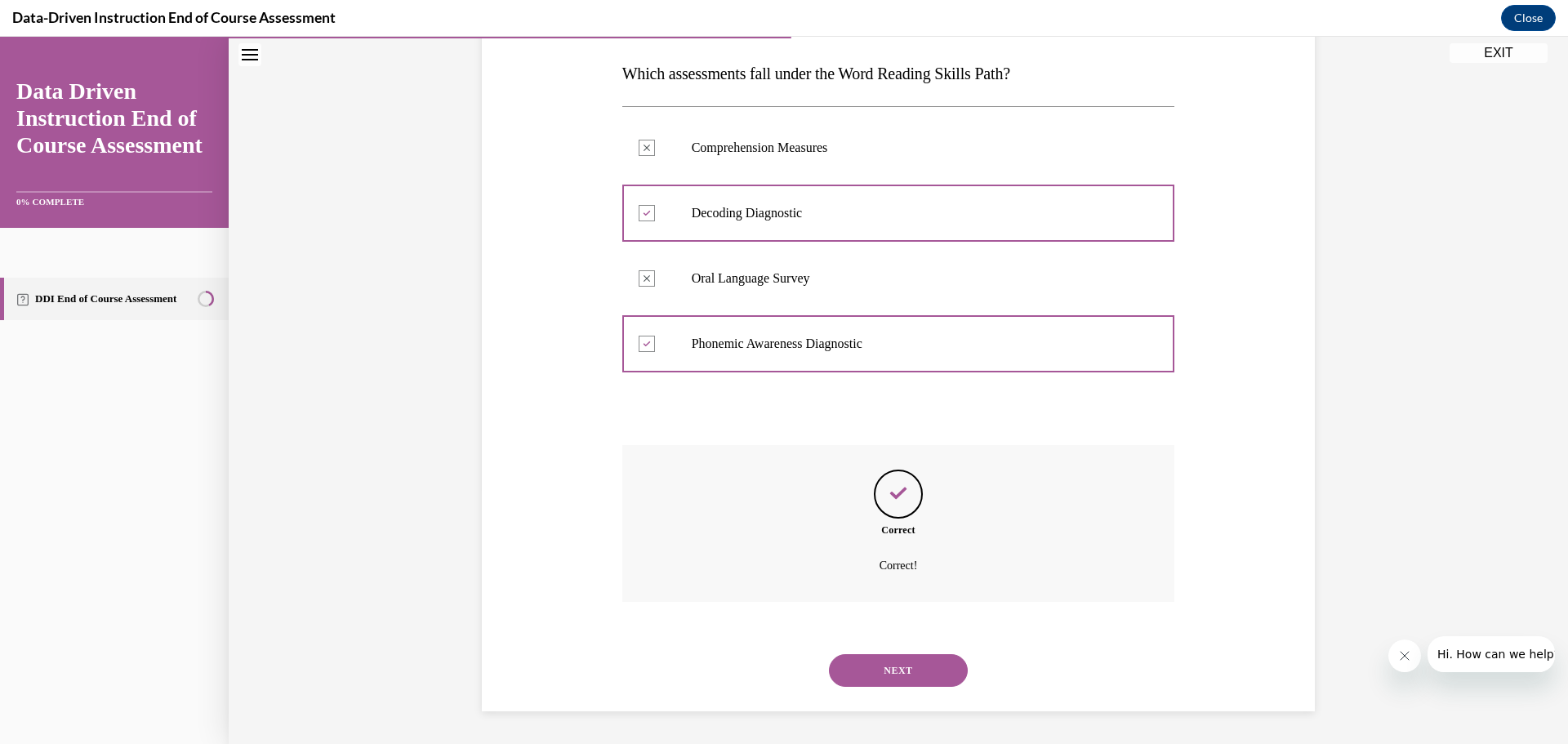
click at [882, 676] on button "NEXT" at bounding box center [898, 670] width 139 height 33
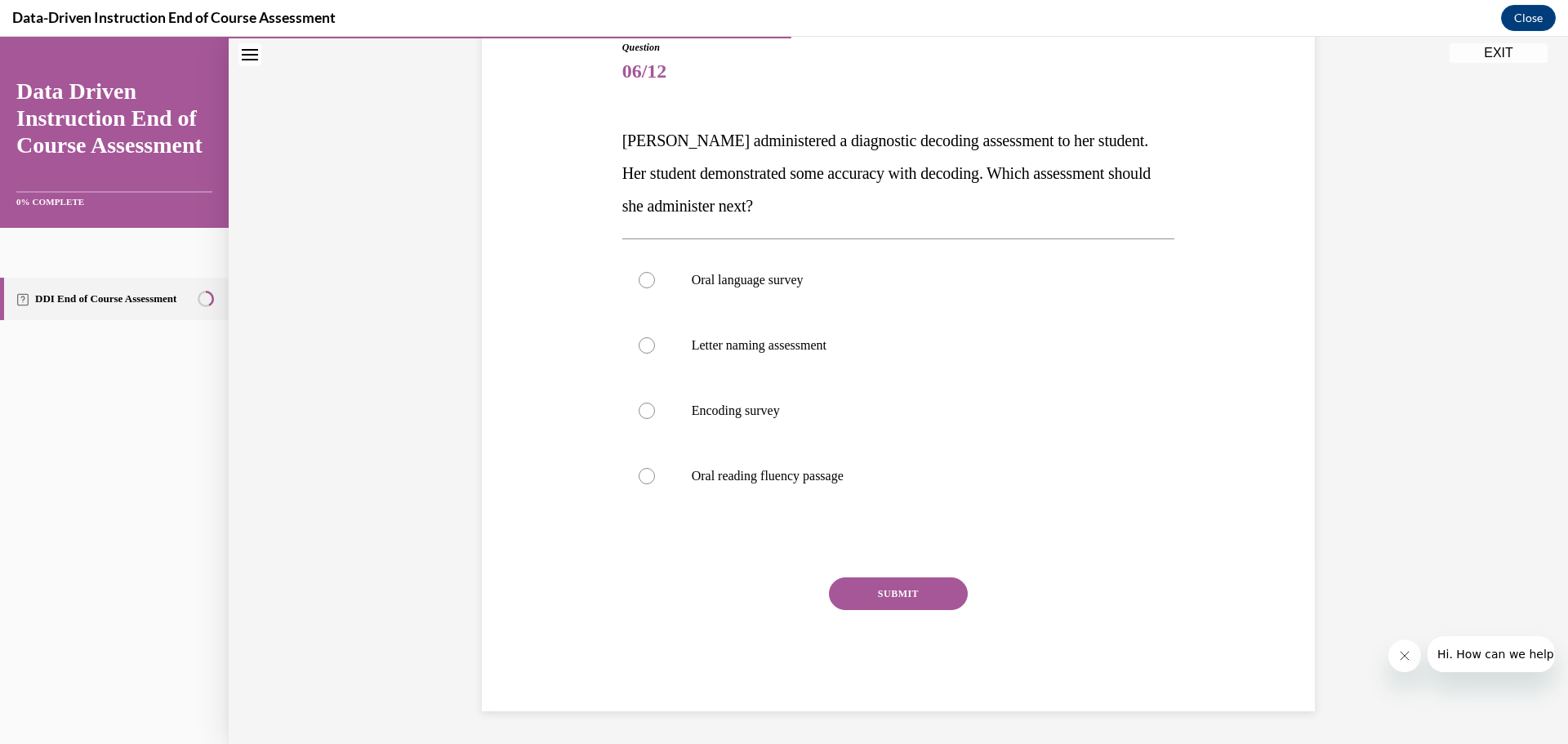
scroll to position [182, 0]
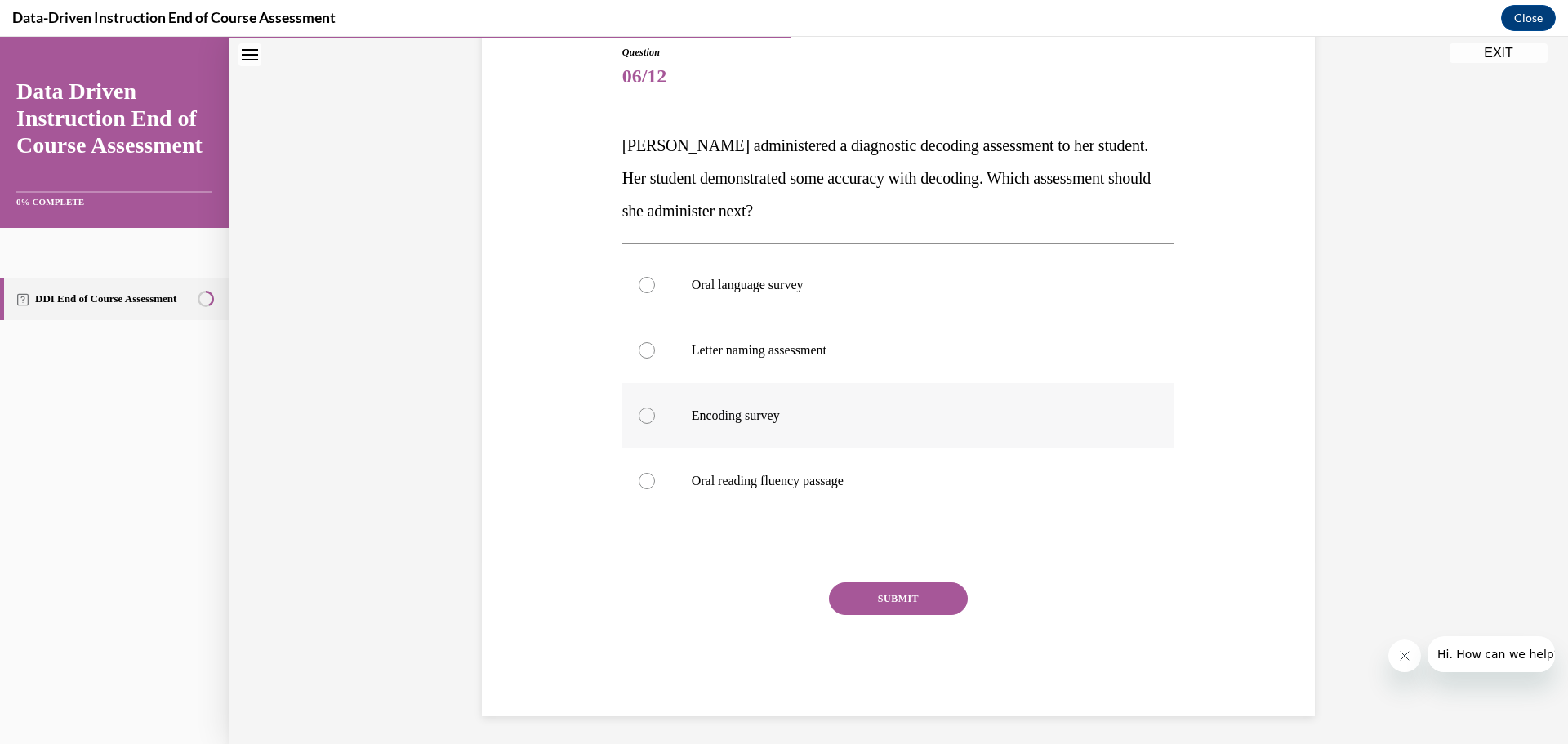
click at [728, 426] on label "Encoding survey" at bounding box center [899, 416] width 553 height 65
click at [655, 423] on input "Encoding survey" at bounding box center [647, 416] width 17 height 17
radio input "true"
click at [841, 597] on button "SUBMIT" at bounding box center [898, 598] width 139 height 33
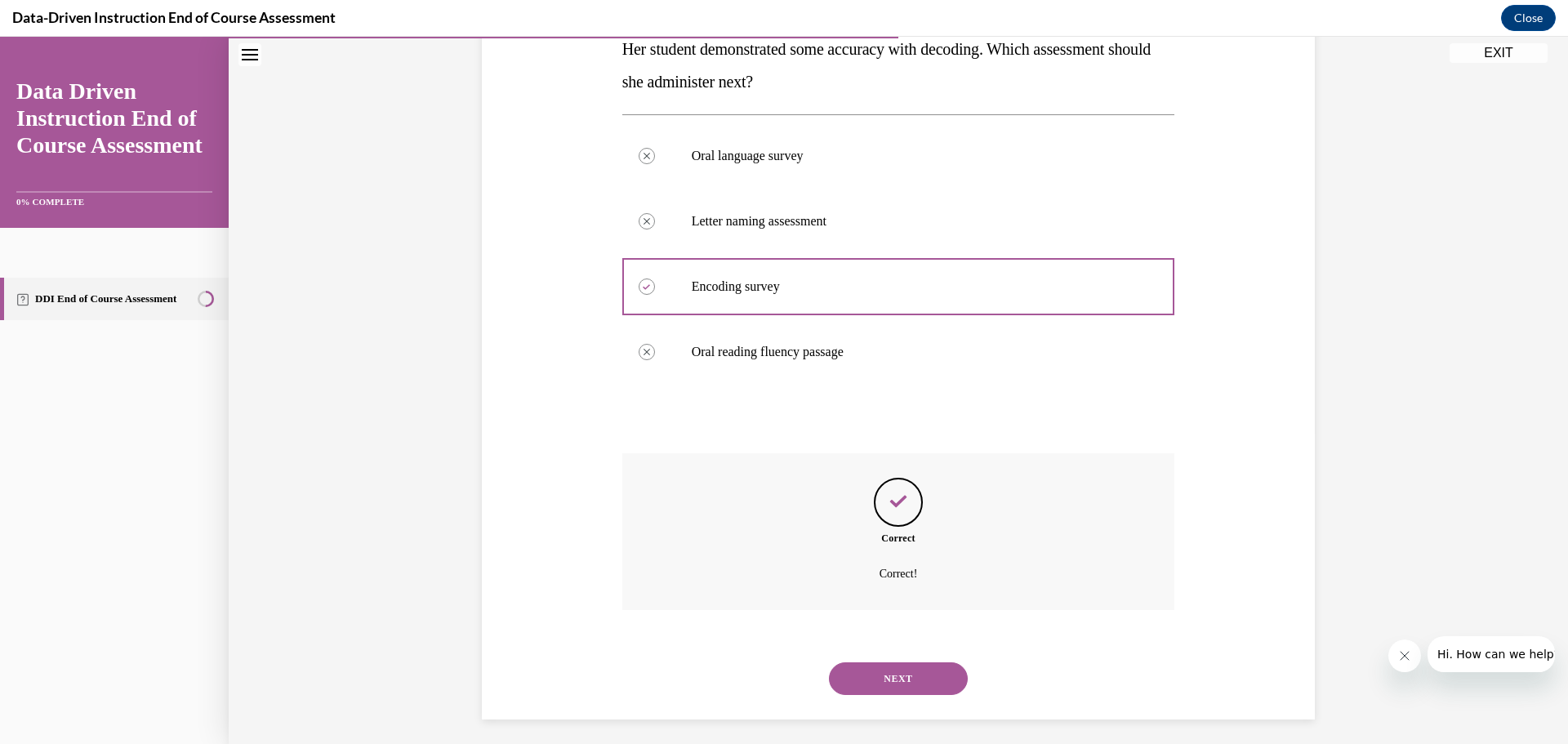
scroll to position [319, 0]
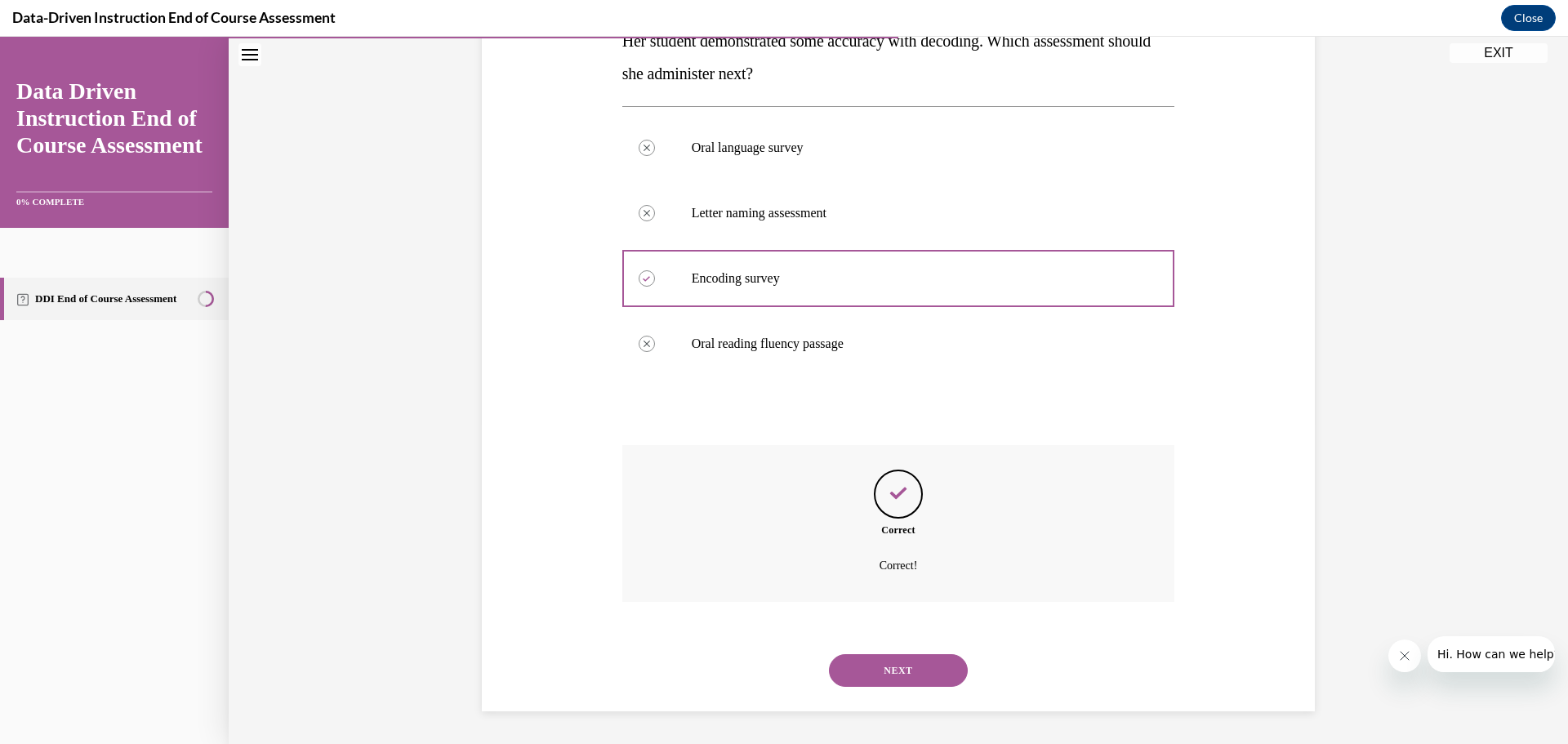
click at [863, 658] on button "NEXT" at bounding box center [898, 670] width 139 height 33
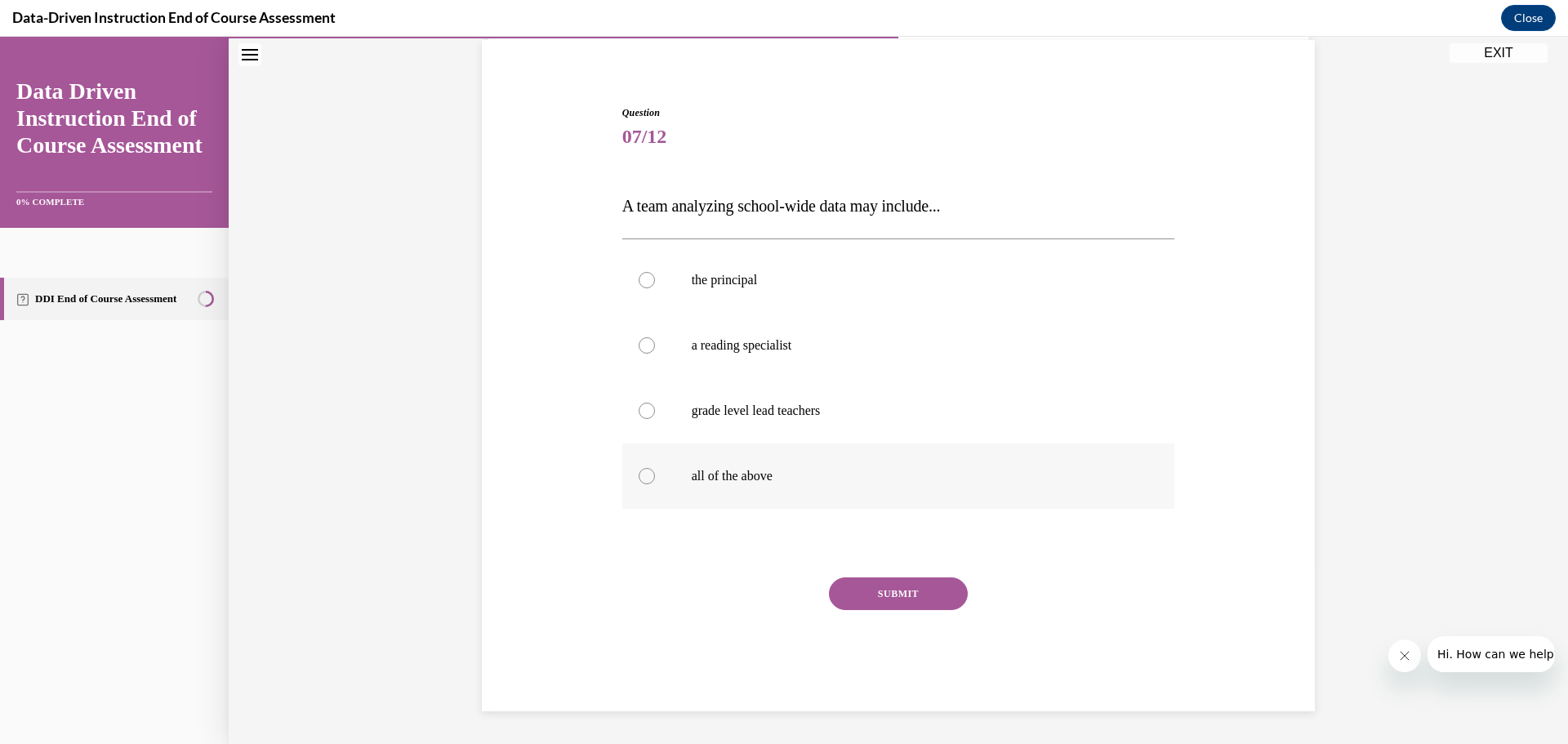
click at [697, 480] on p "all of the above" at bounding box center [913, 476] width 443 height 17
click at [655, 480] on input "all of the above" at bounding box center [647, 476] width 17 height 17
radio input "true"
click at [876, 602] on button "SUBMIT" at bounding box center [898, 593] width 139 height 33
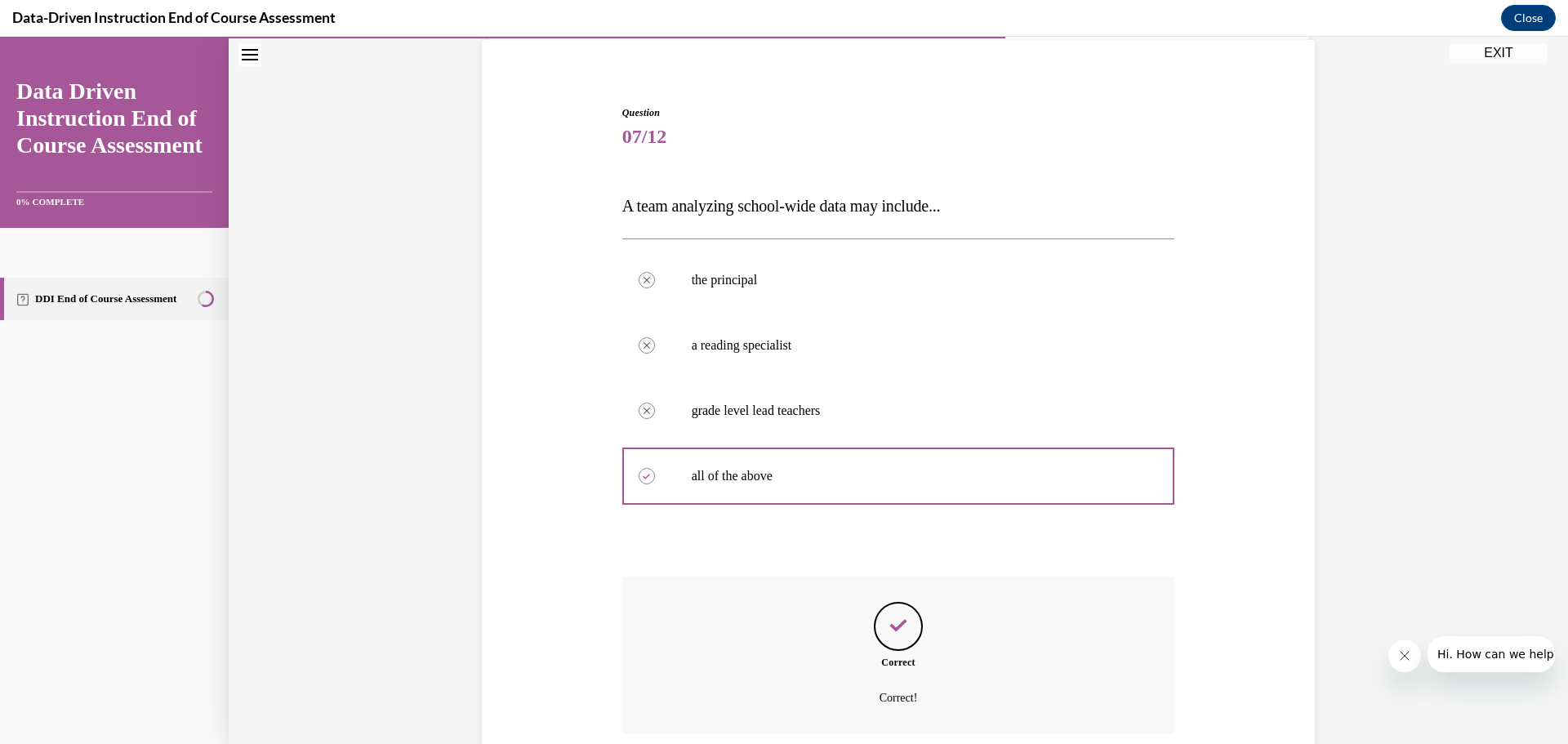
scroll to position [254, 0]
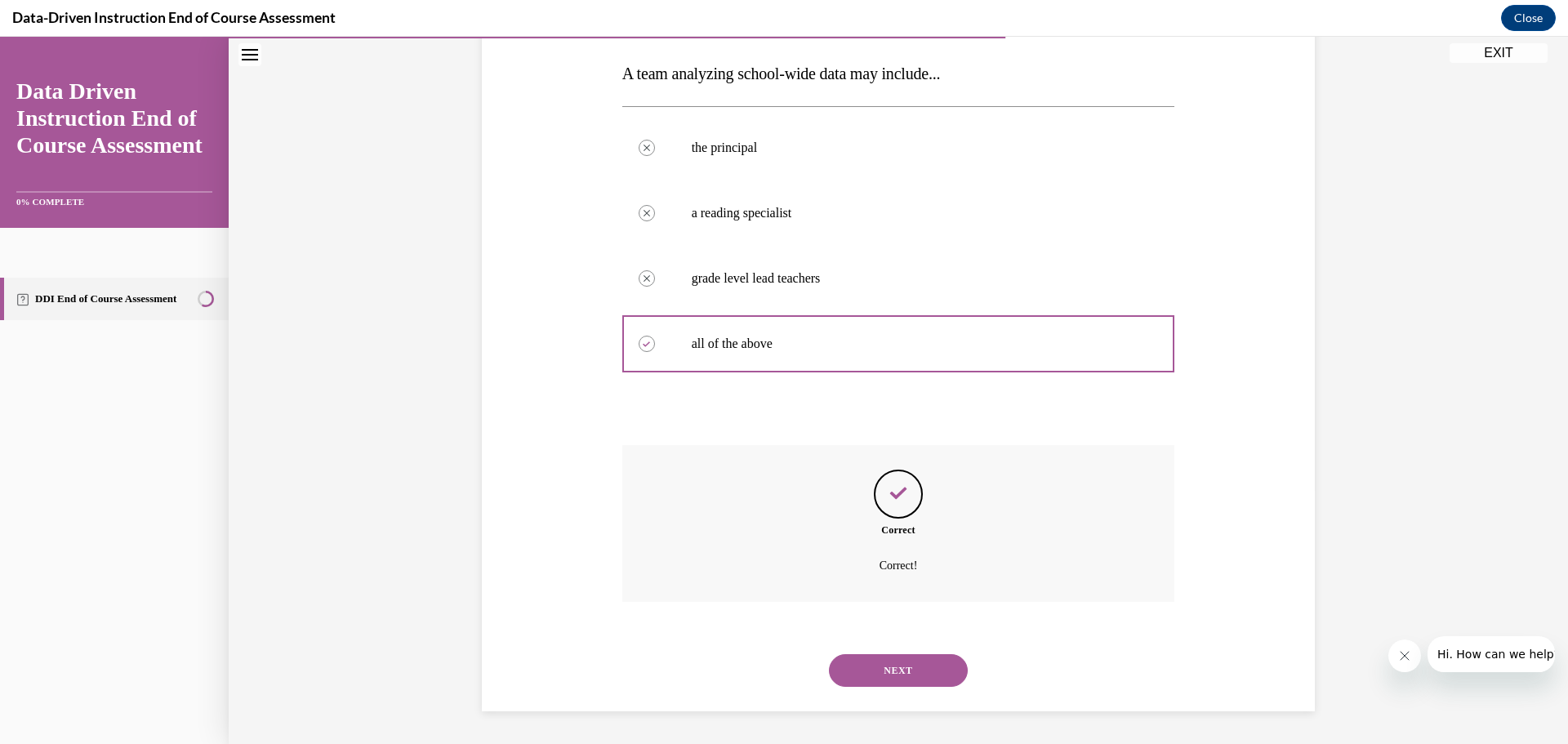
click at [894, 668] on button "NEXT" at bounding box center [898, 670] width 139 height 33
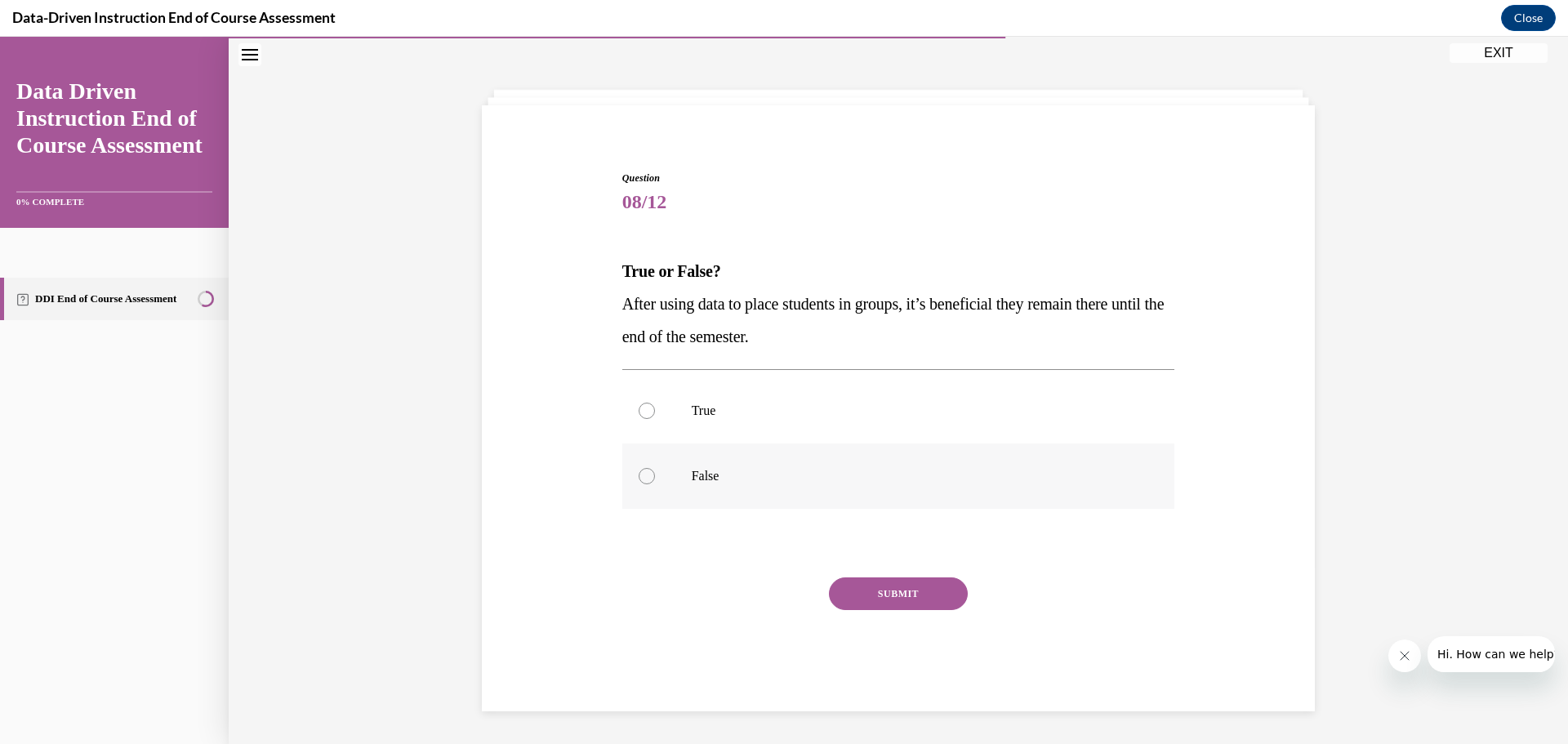
click at [849, 475] on p "False" at bounding box center [913, 476] width 443 height 17
click at [655, 475] on input "False" at bounding box center [647, 476] width 17 height 17
radio input "true"
click at [905, 603] on button "SUBMIT" at bounding box center [898, 593] width 139 height 33
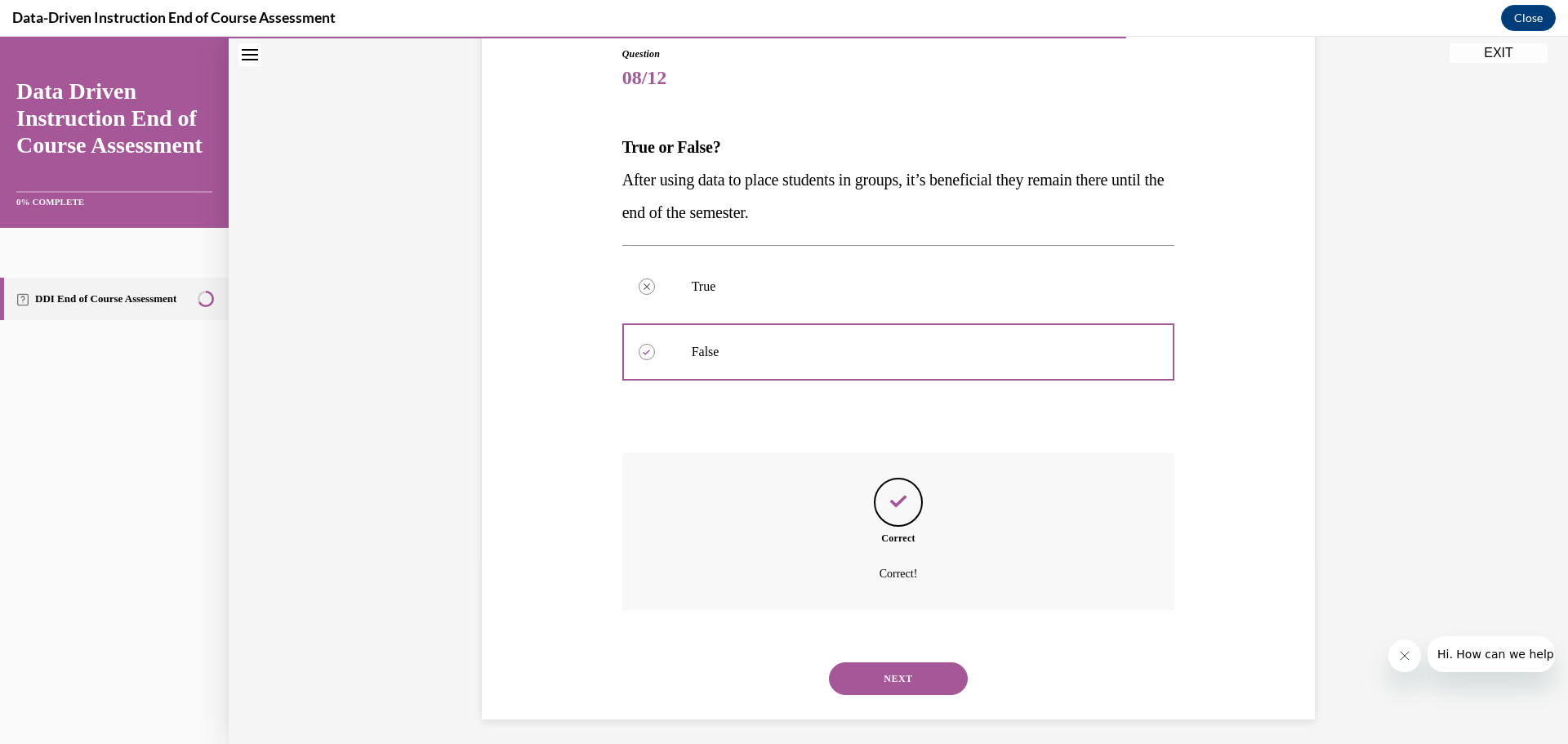
scroll to position [189, 0]
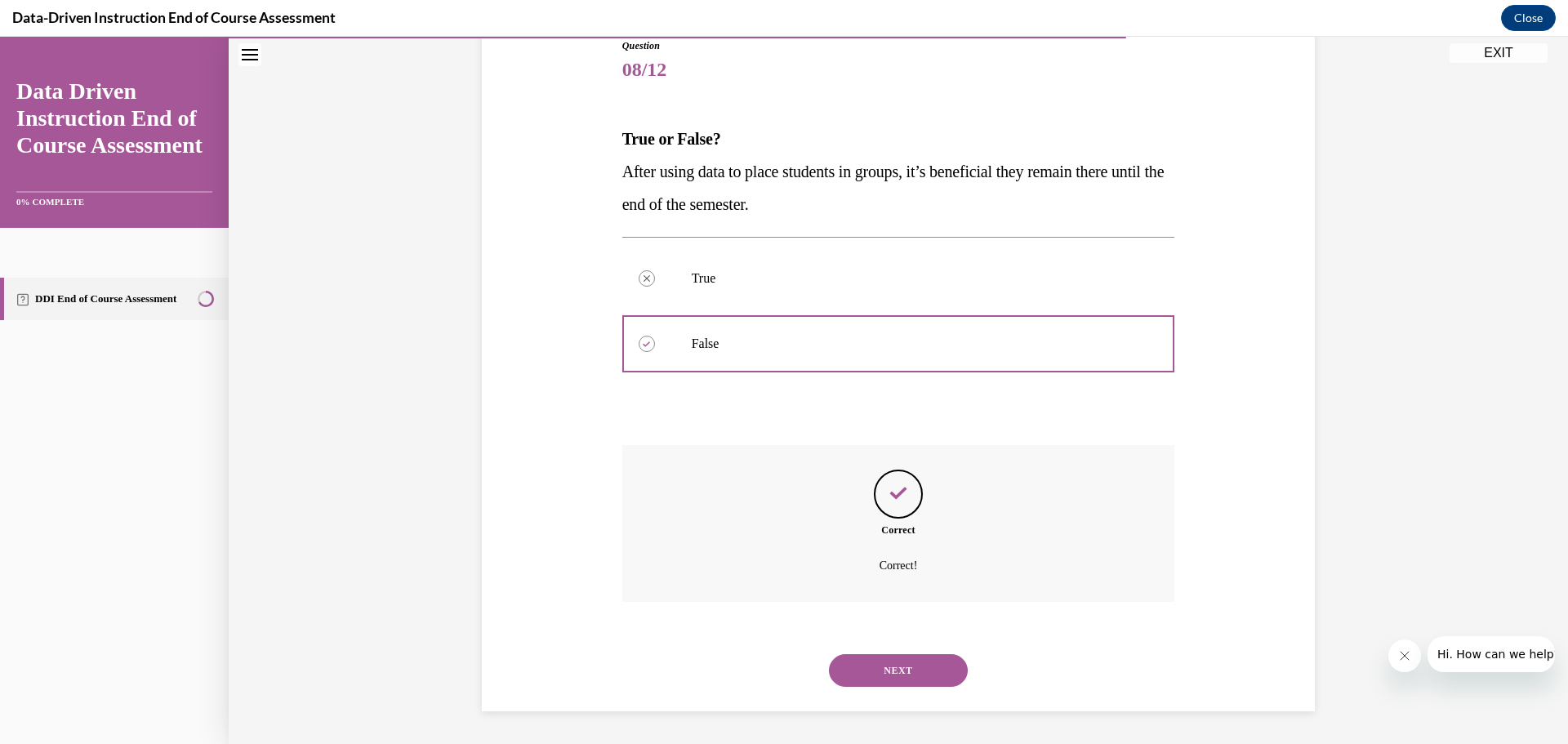
click at [881, 680] on button "NEXT" at bounding box center [898, 670] width 139 height 33
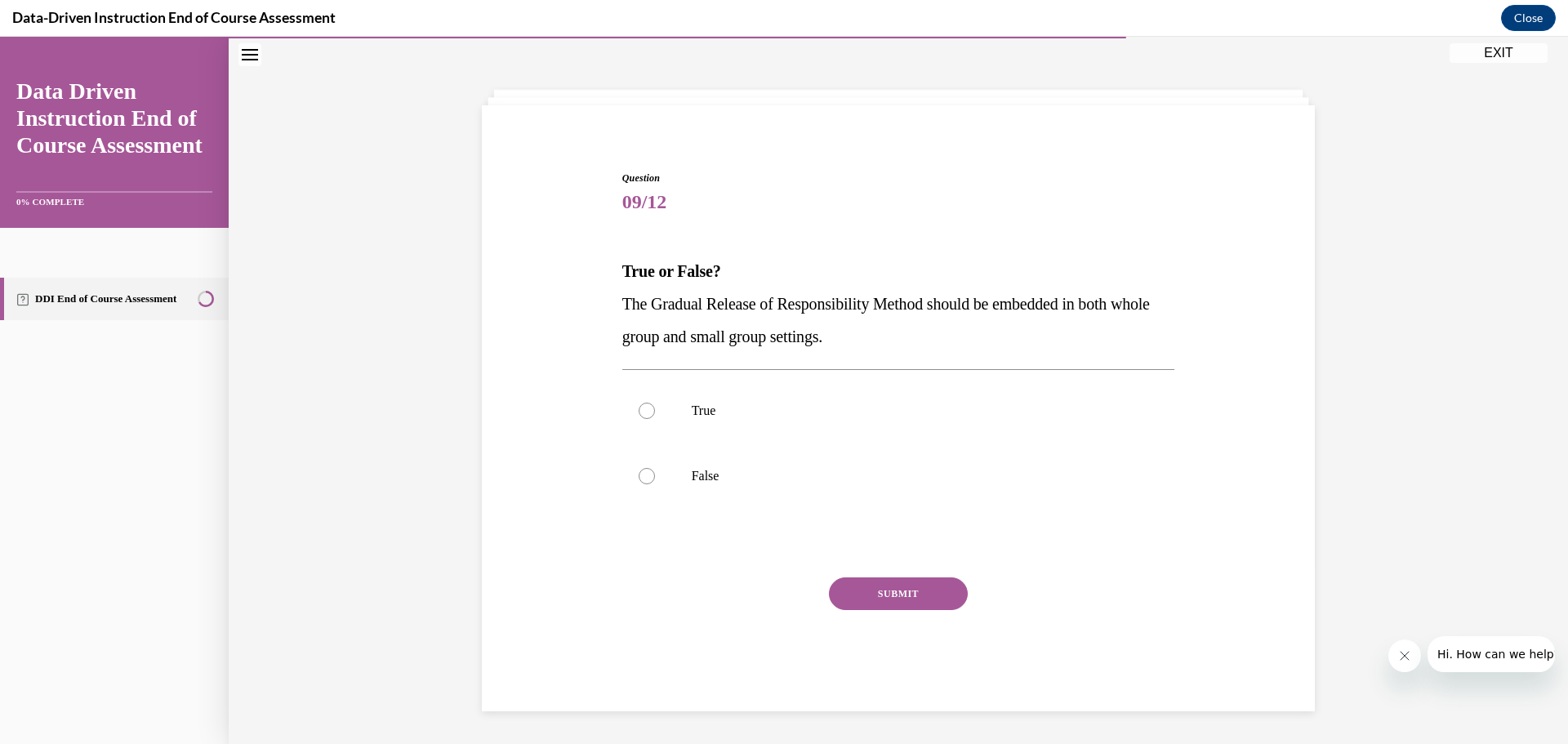
scroll to position [56, 0]
click at [880, 423] on label "True" at bounding box center [899, 411] width 553 height 65
click at [655, 419] on input "True" at bounding box center [647, 411] width 17 height 17
radio input "true"
click at [905, 600] on button "SUBMIT" at bounding box center [898, 593] width 139 height 33
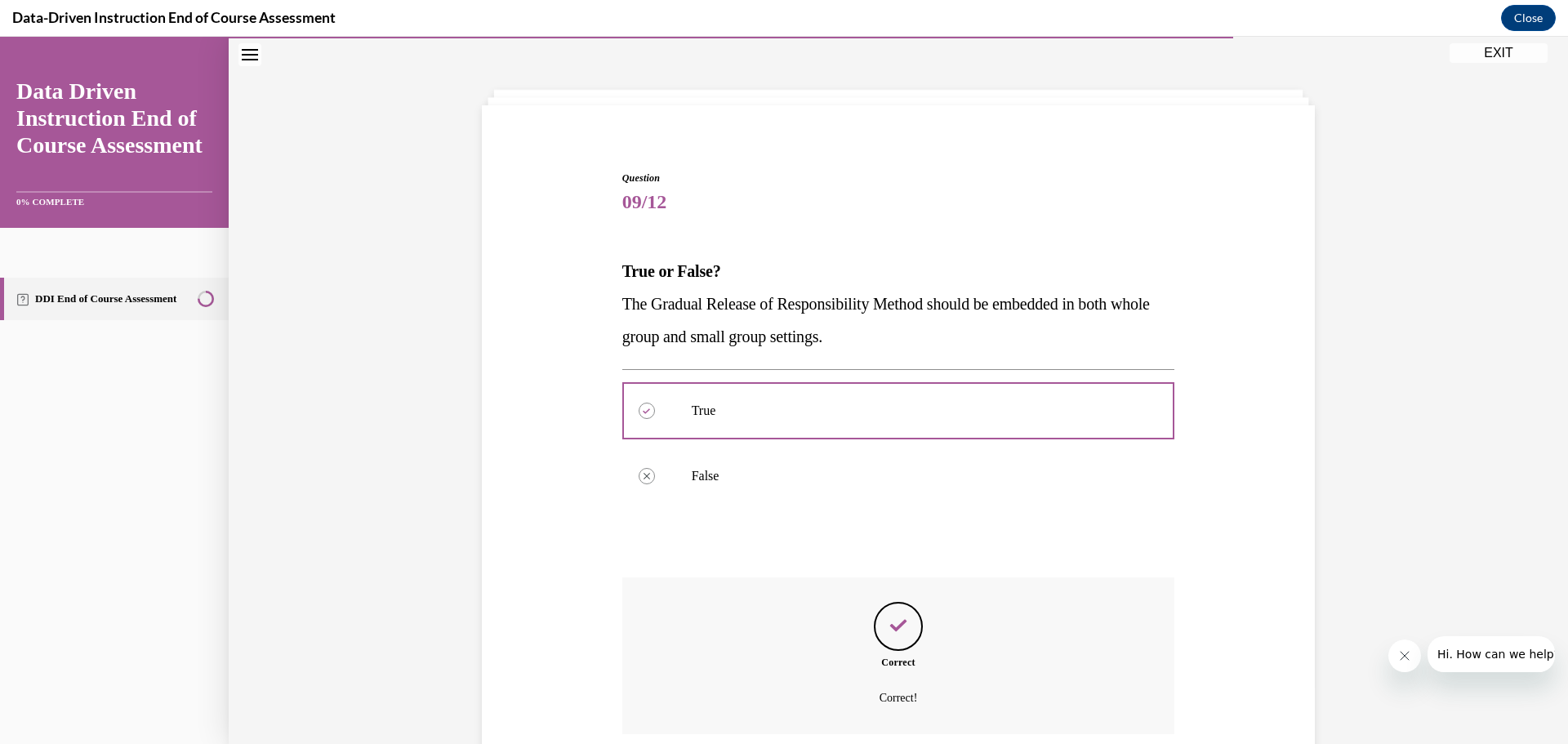
scroll to position [189, 0]
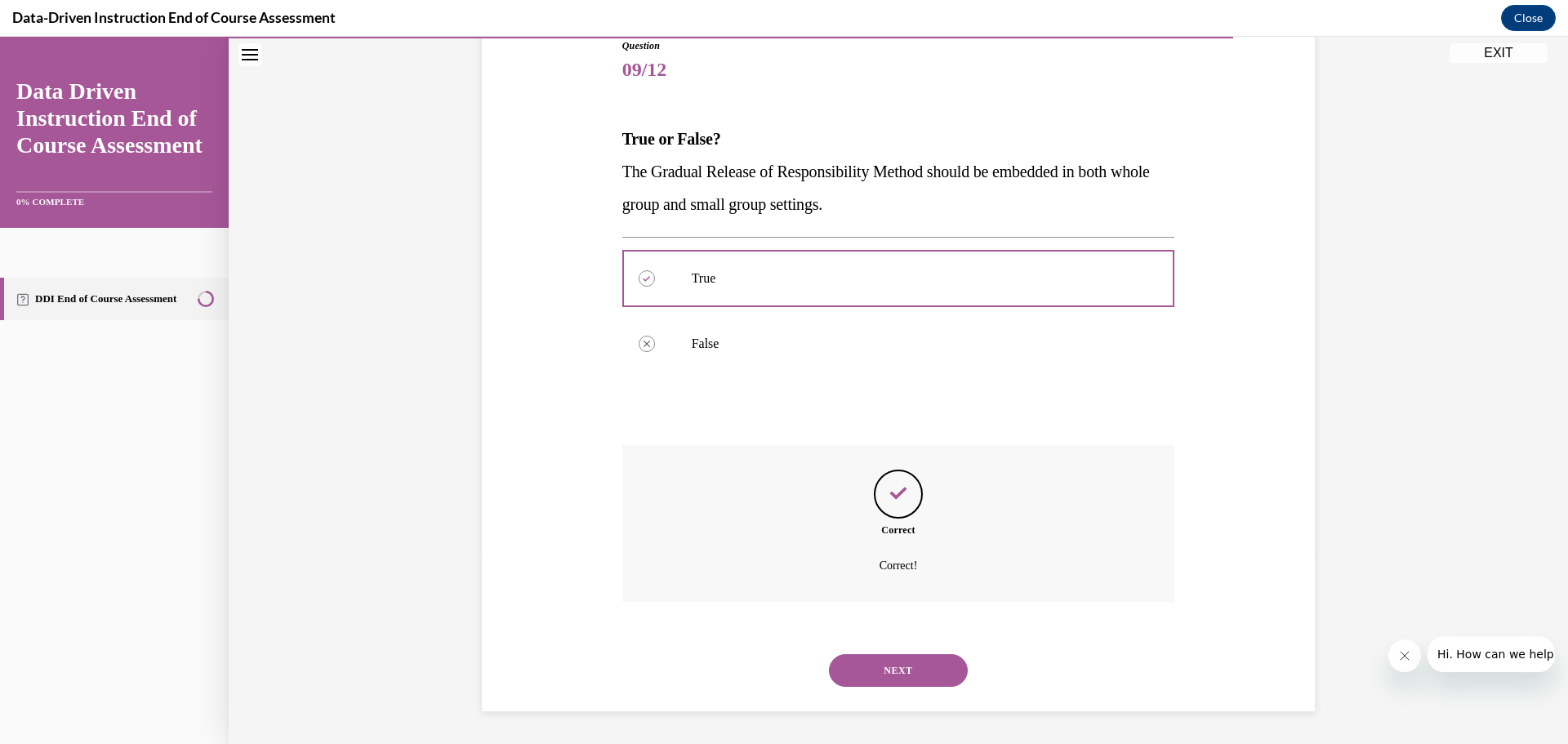
click at [912, 666] on button "NEXT" at bounding box center [898, 670] width 139 height 33
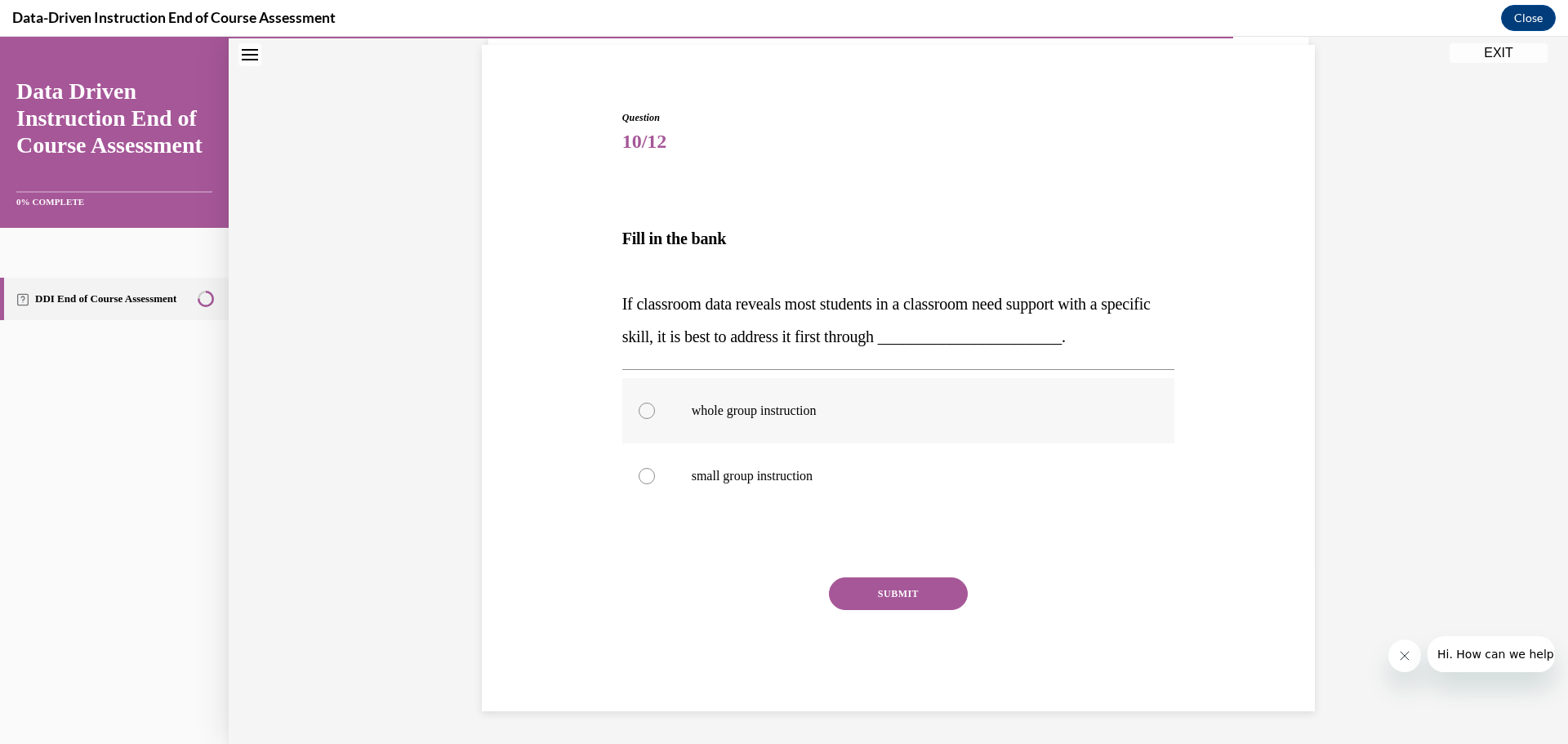
click at [787, 422] on label "whole group instruction" at bounding box center [899, 411] width 553 height 65
click at [655, 419] on input "whole group instruction" at bounding box center [647, 411] width 17 height 17
radio input "true"
click at [871, 588] on button "SUBMIT" at bounding box center [898, 593] width 139 height 33
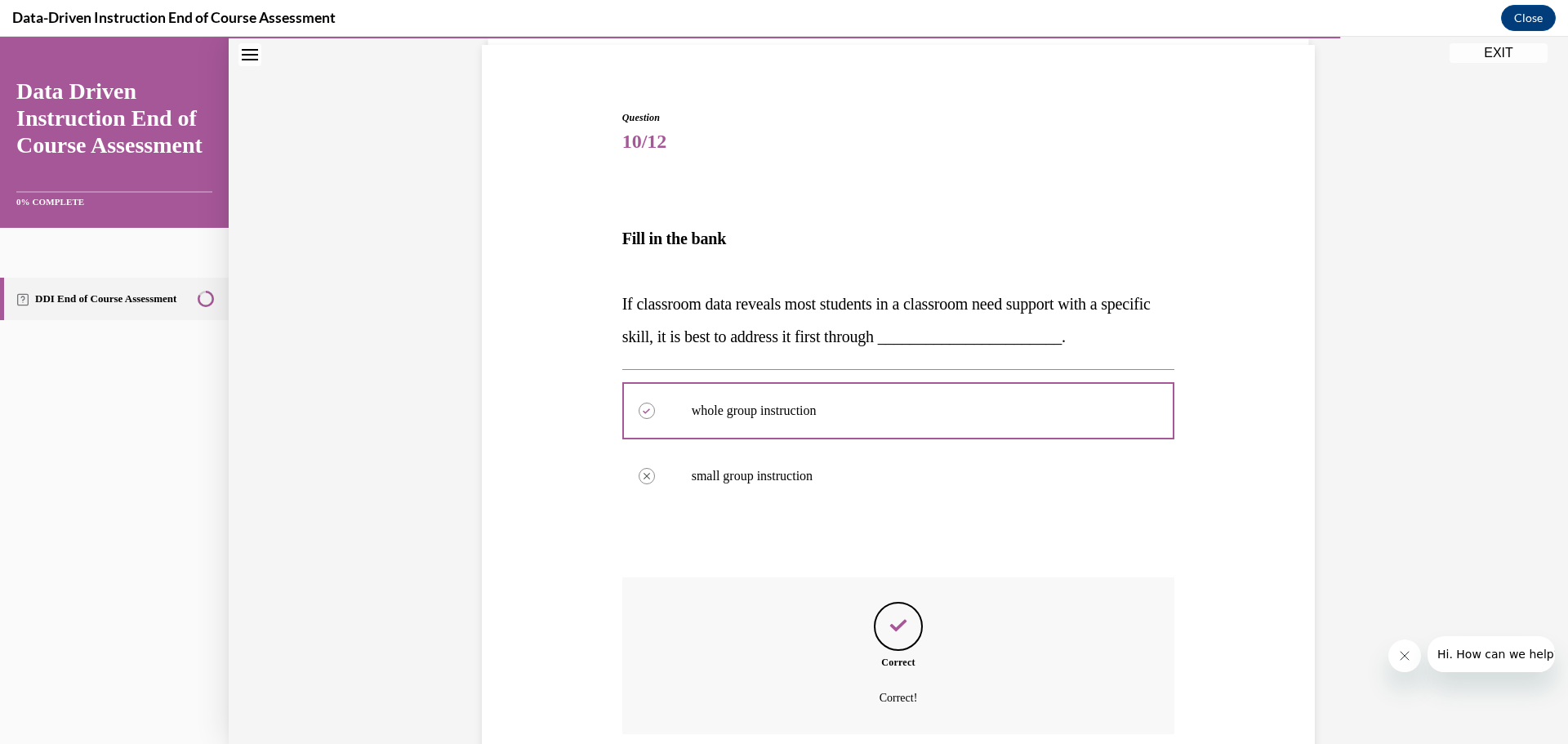
scroll to position [249, 0]
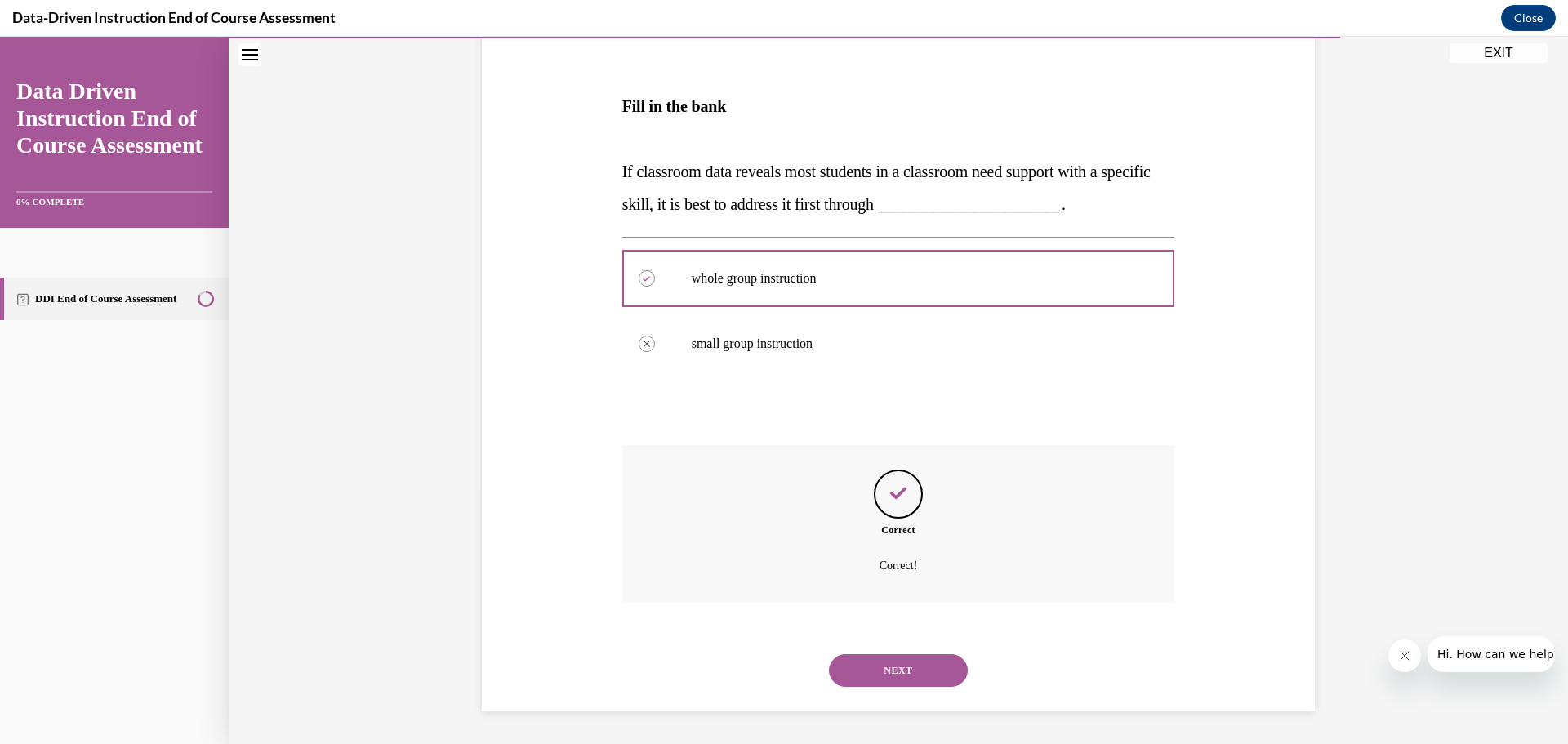
click at [924, 662] on button "NEXT" at bounding box center [898, 670] width 139 height 33
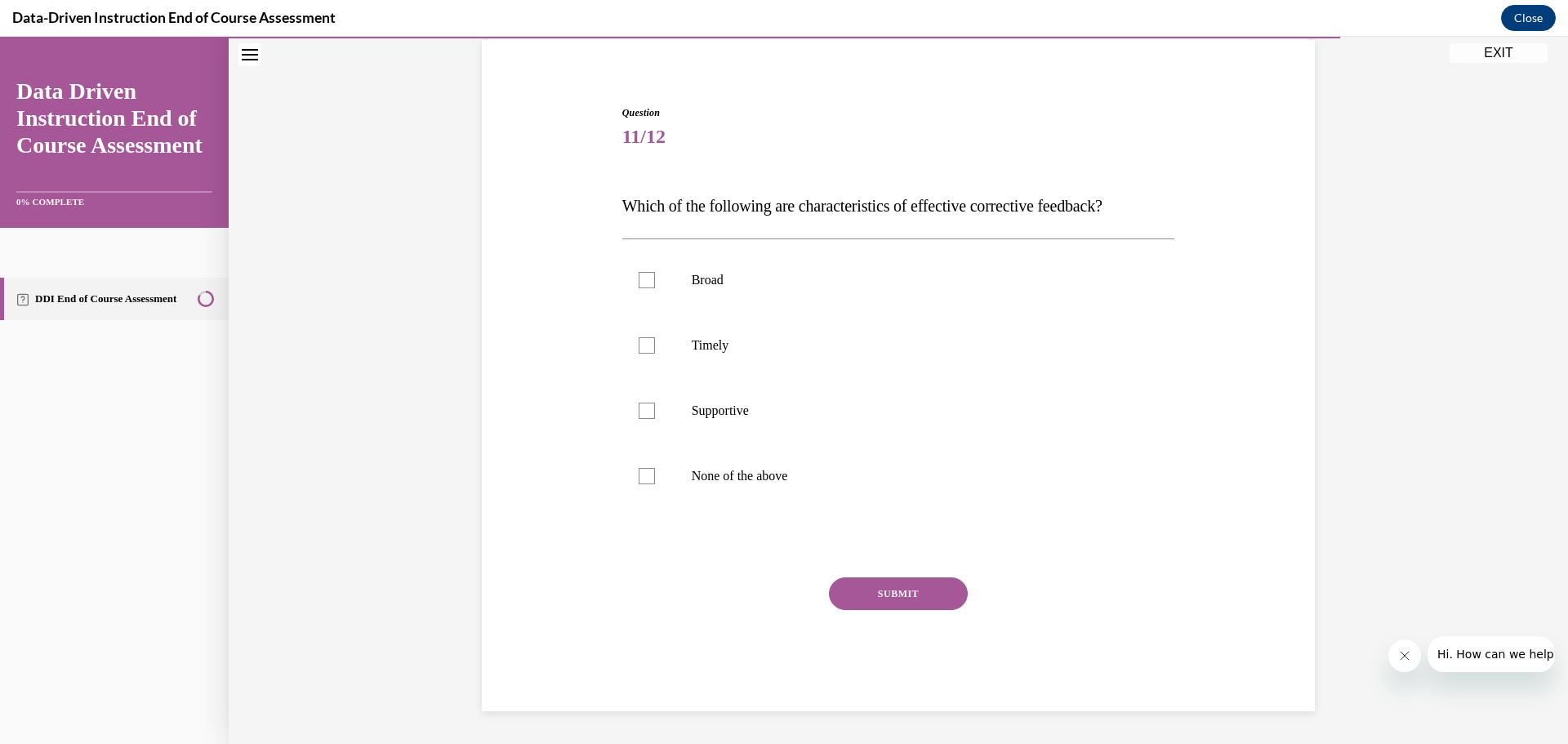
scroll to position [122, 0]
click at [800, 337] on label "Timely" at bounding box center [899, 345] width 553 height 65
click at [655, 337] on input "Timely" at bounding box center [647, 346] width 17 height 17
checkbox input "true"
click at [801, 400] on label "Supportive" at bounding box center [899, 411] width 553 height 65
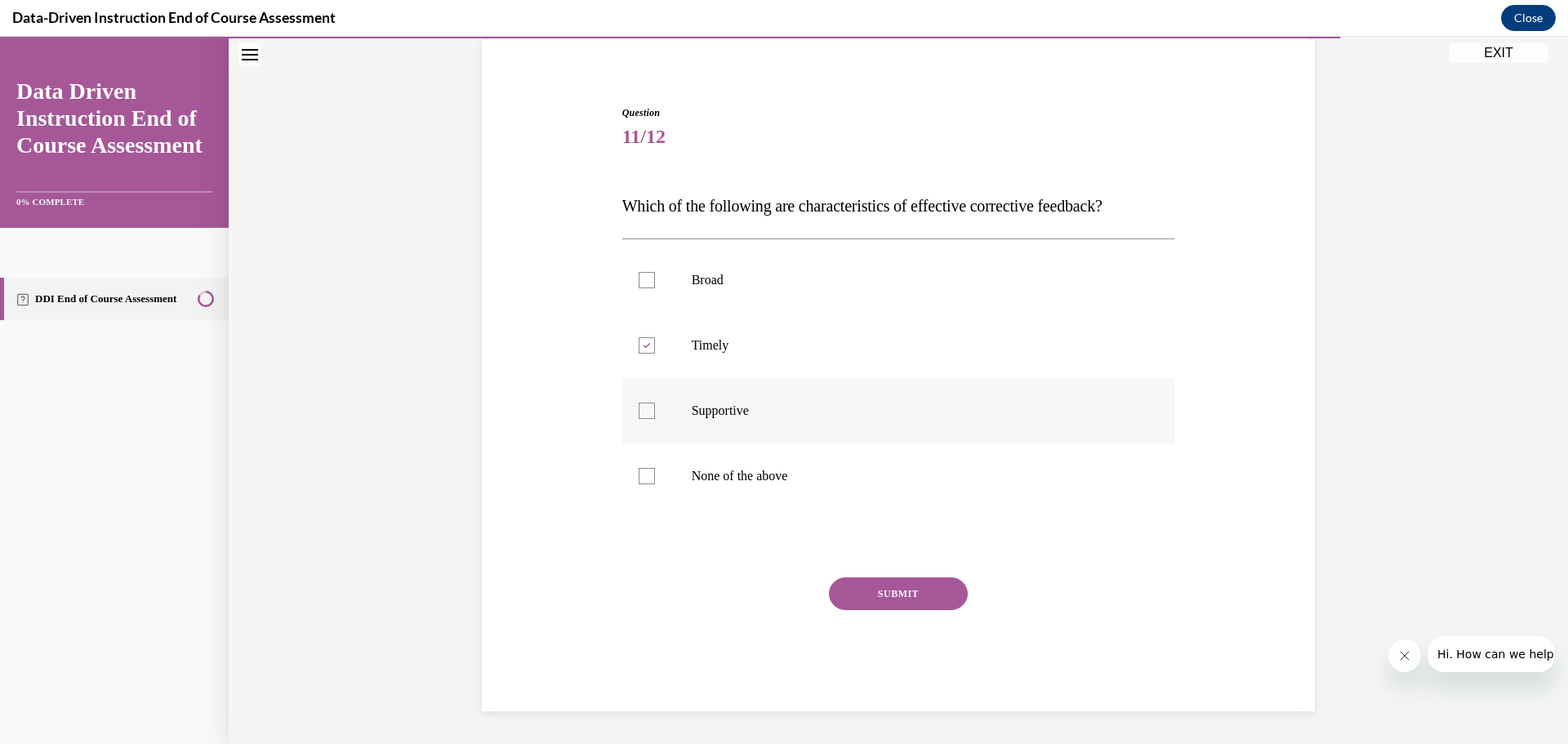
click at [655, 402] on input "Supportive" at bounding box center [647, 411] width 17 height 17
checkbox input "true"
click at [862, 580] on button "SUBMIT" at bounding box center [898, 593] width 139 height 33
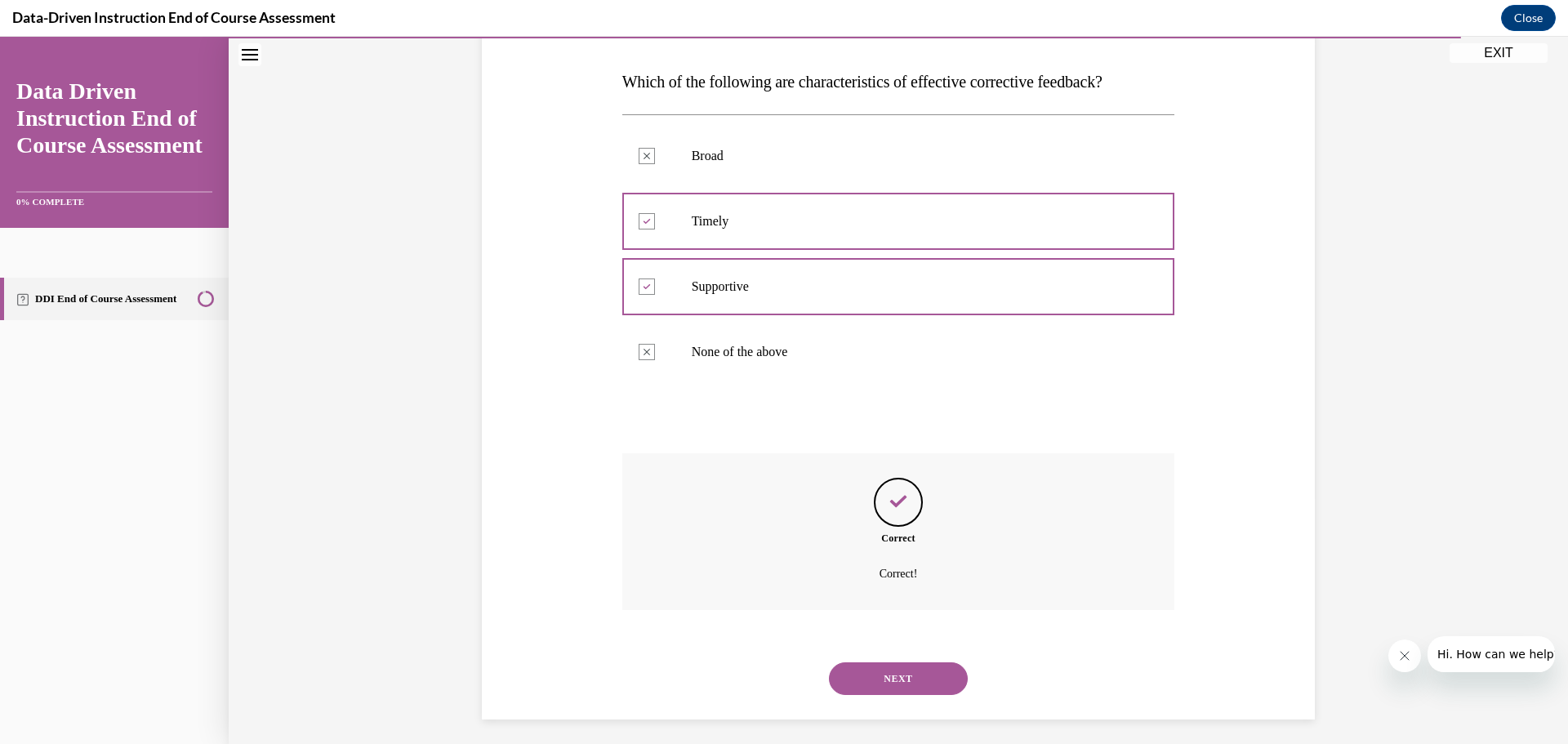
scroll to position [254, 0]
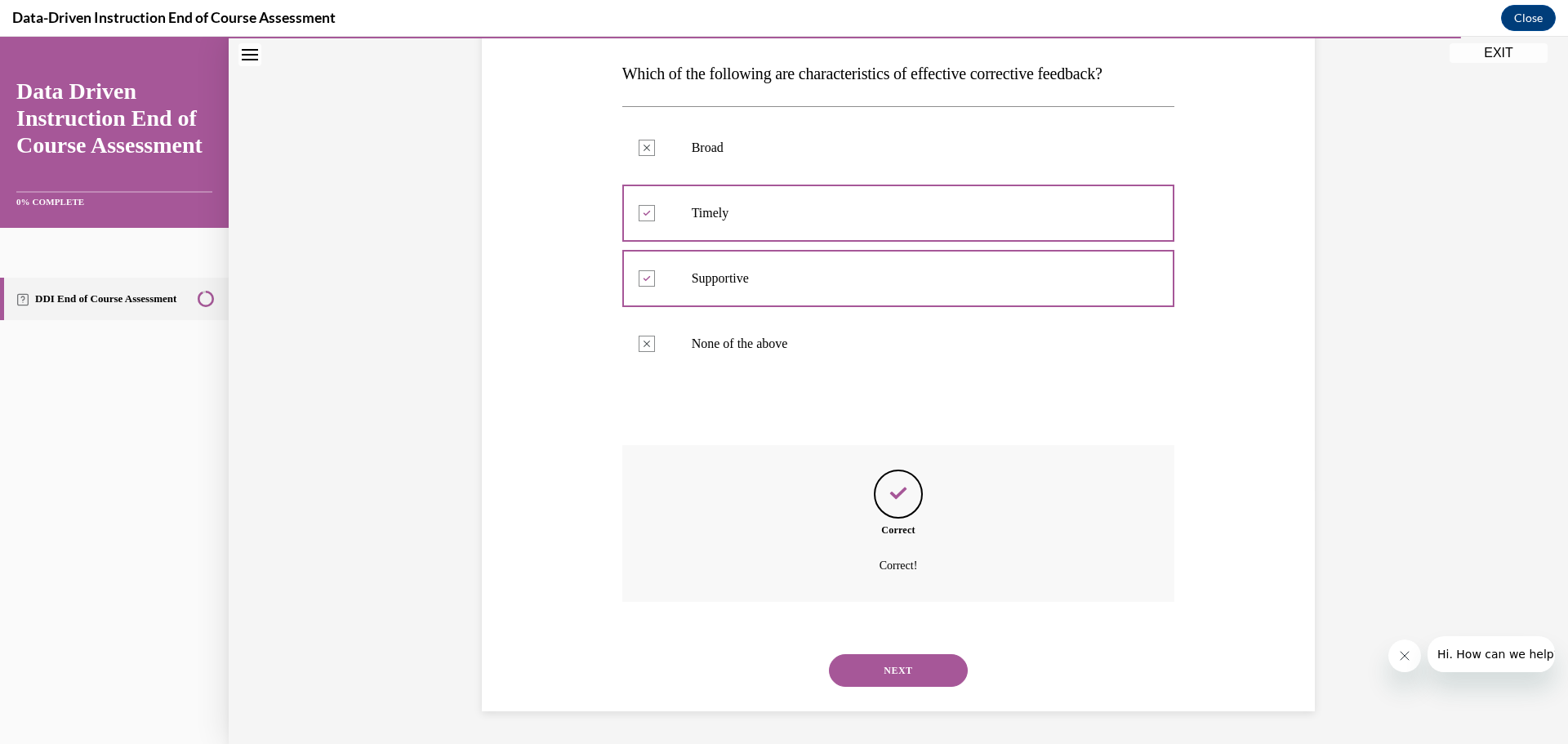
click at [915, 671] on button "NEXT" at bounding box center [898, 670] width 139 height 33
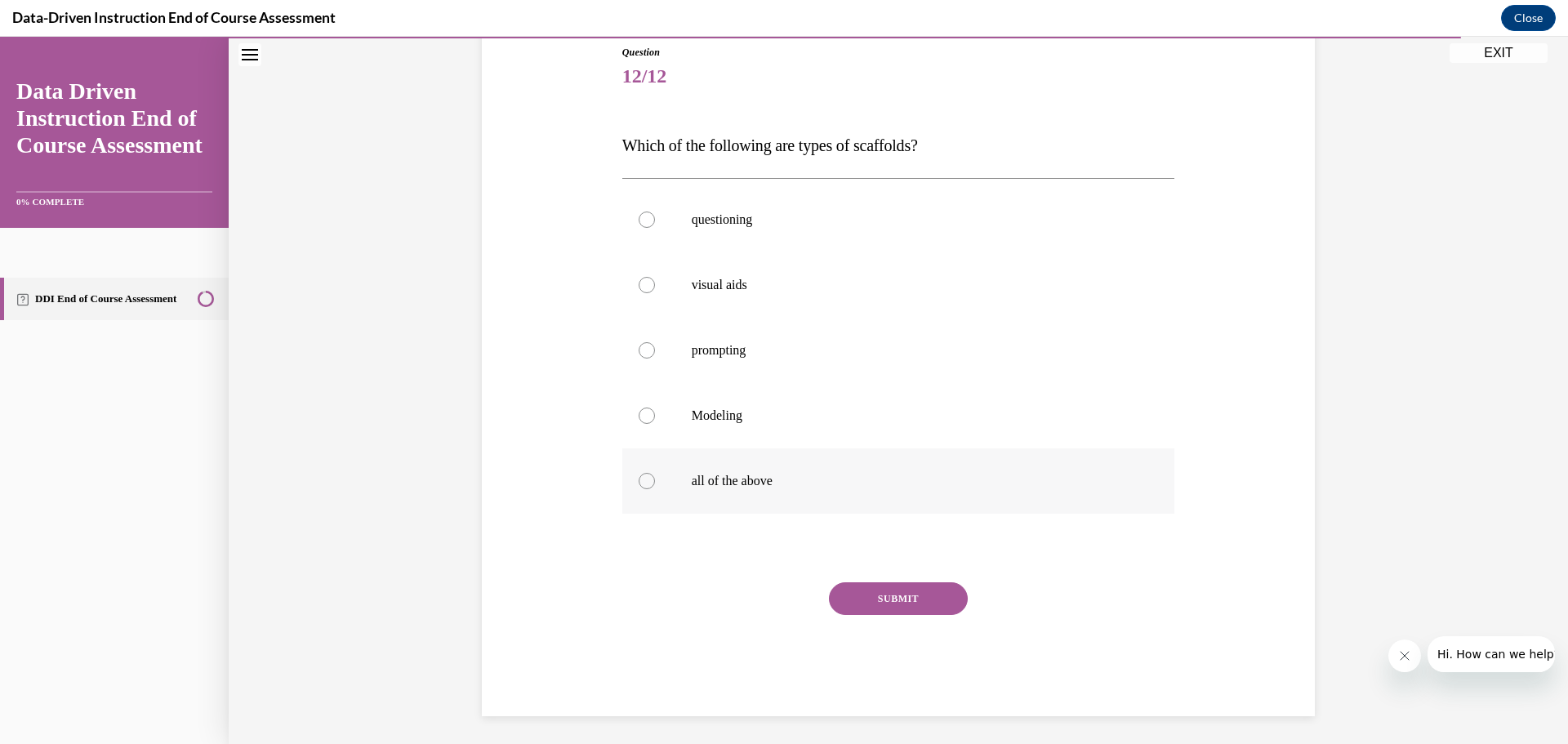
click at [737, 482] on p "all of the above" at bounding box center [913, 481] width 443 height 17
click at [655, 482] on input "all of the above" at bounding box center [647, 481] width 17 height 17
radio input "true"
click at [875, 590] on button "SUBMIT" at bounding box center [898, 598] width 139 height 33
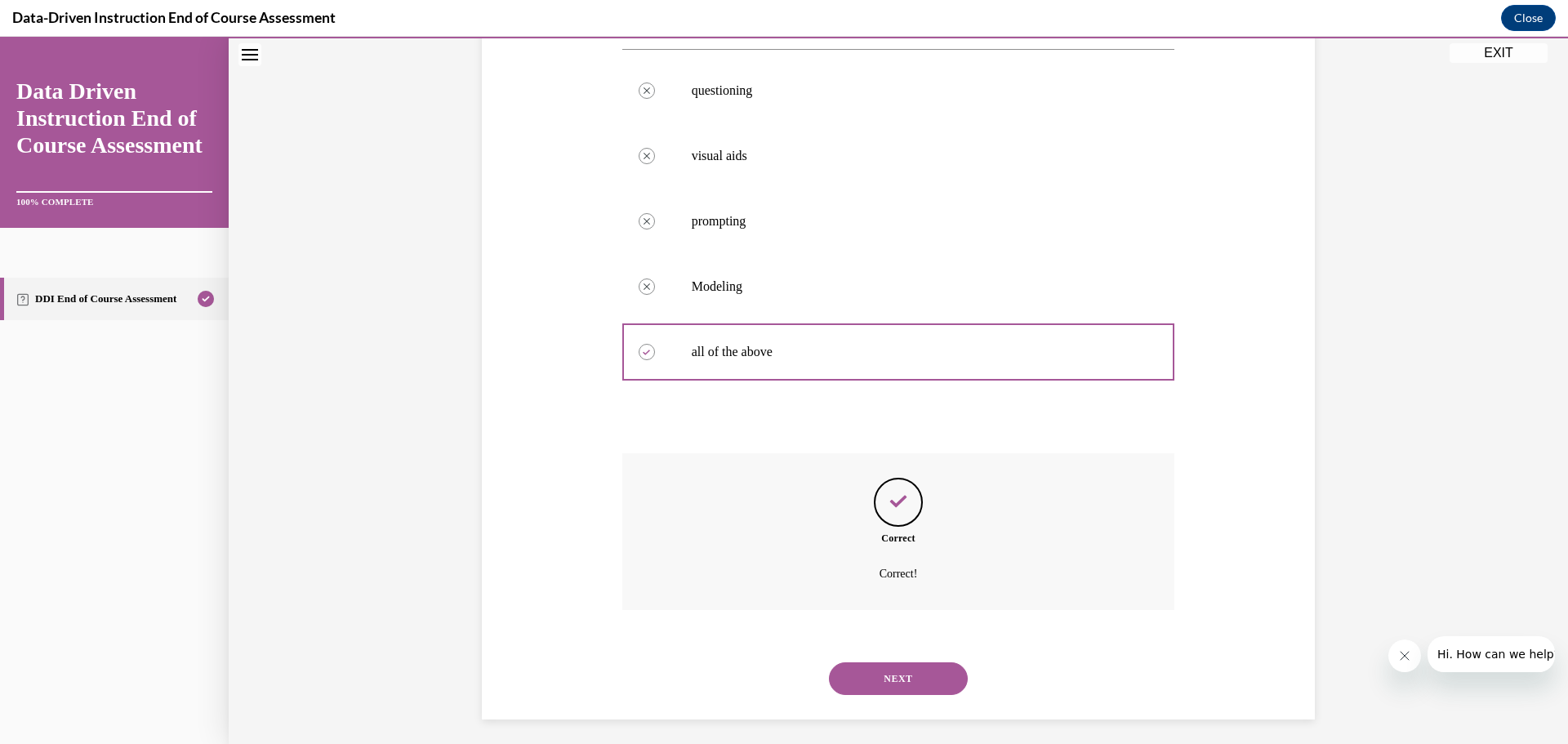
scroll to position [319, 0]
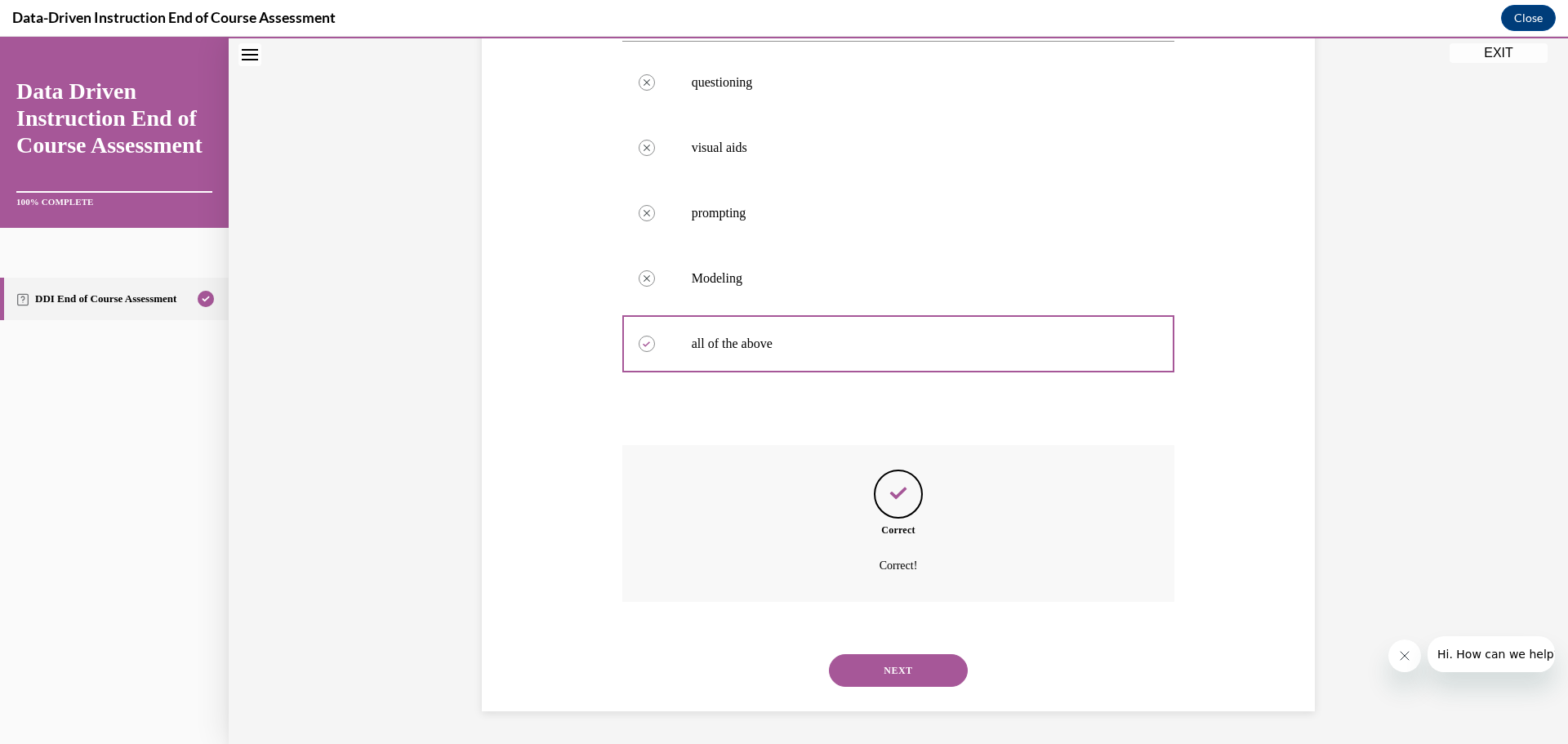
click at [926, 660] on button "NEXT" at bounding box center [898, 670] width 139 height 33
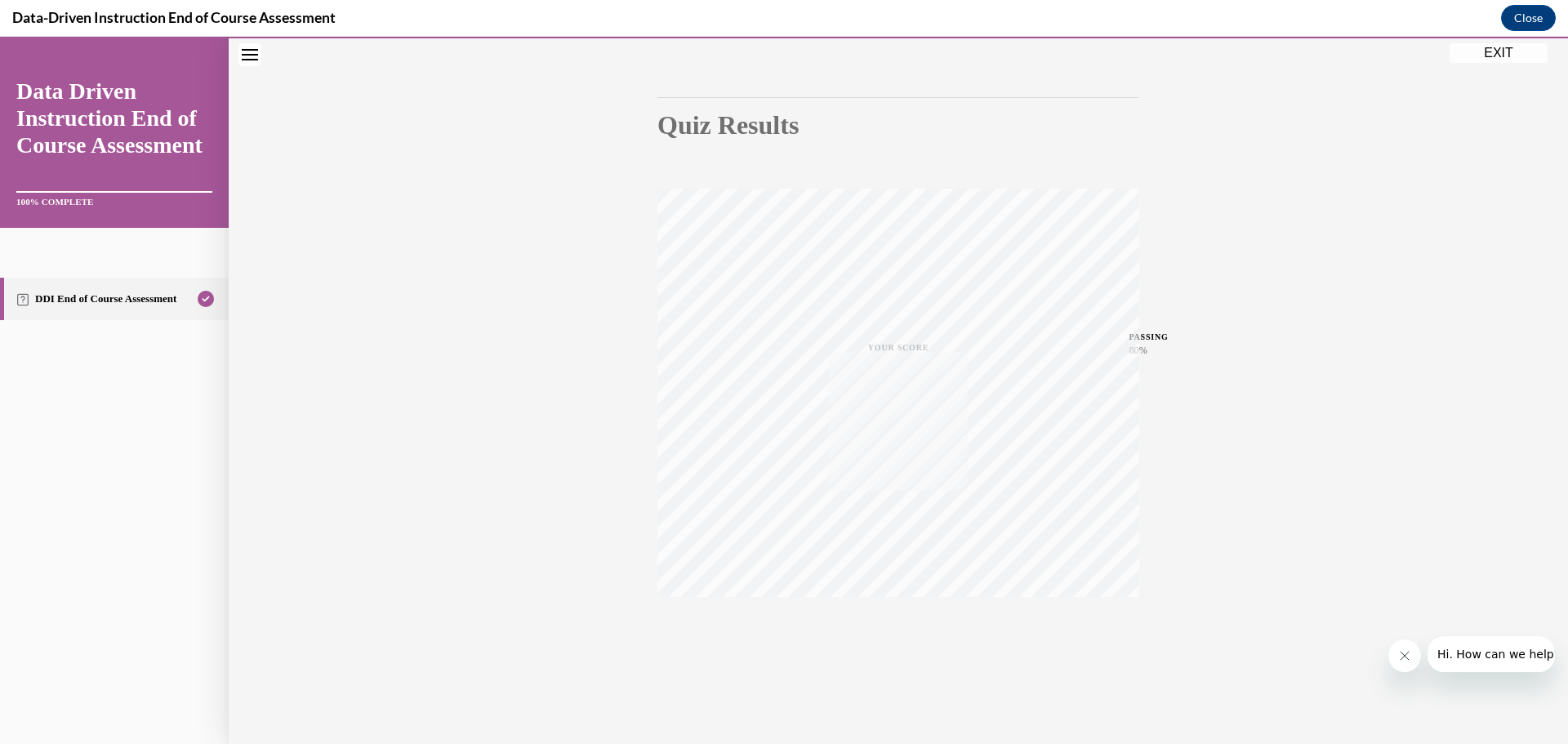
scroll to position [129, 0]
